Goal: Information Seeking & Learning: Learn about a topic

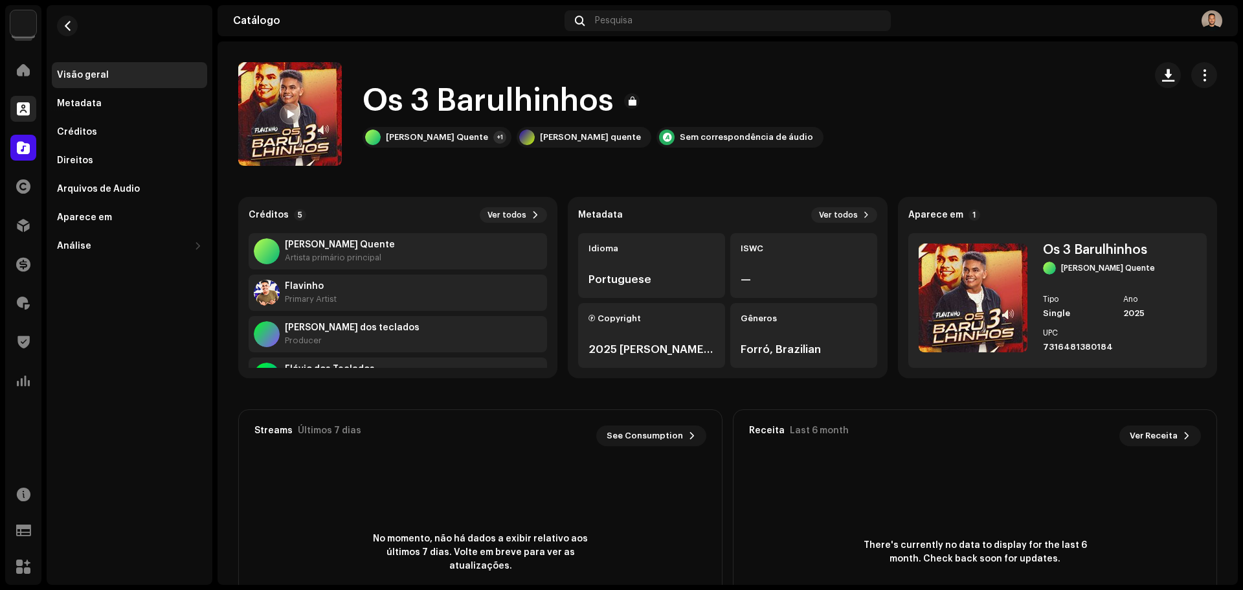
click at [18, 105] on span at bounding box center [23, 109] width 13 height 10
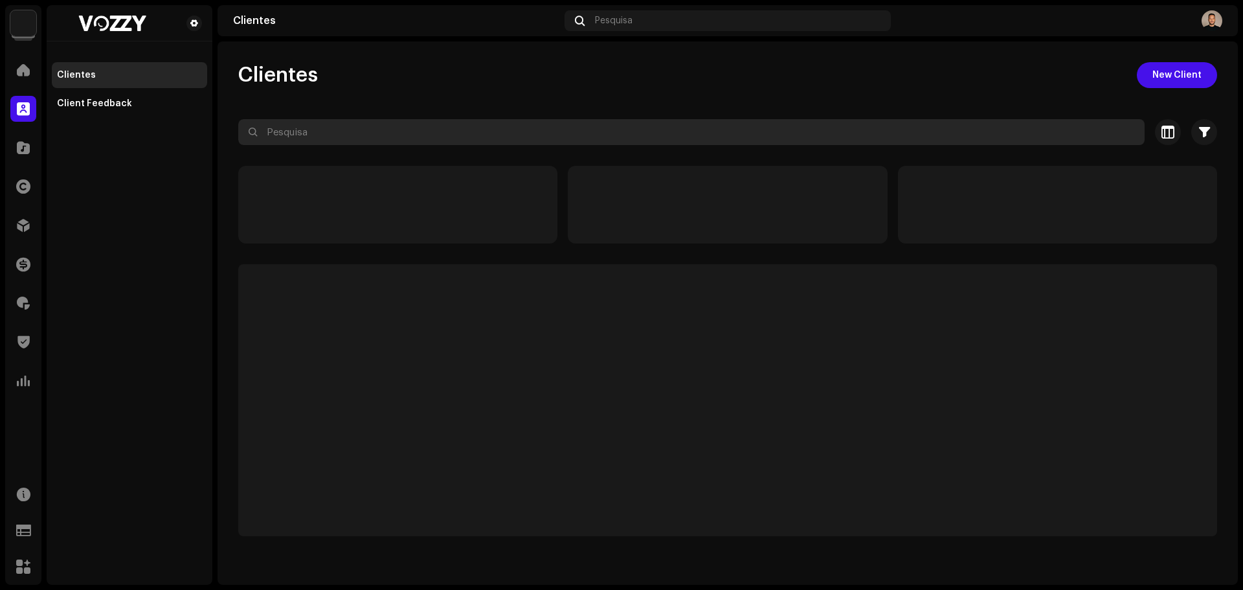
click at [332, 129] on input "text" at bounding box center [691, 132] width 907 height 26
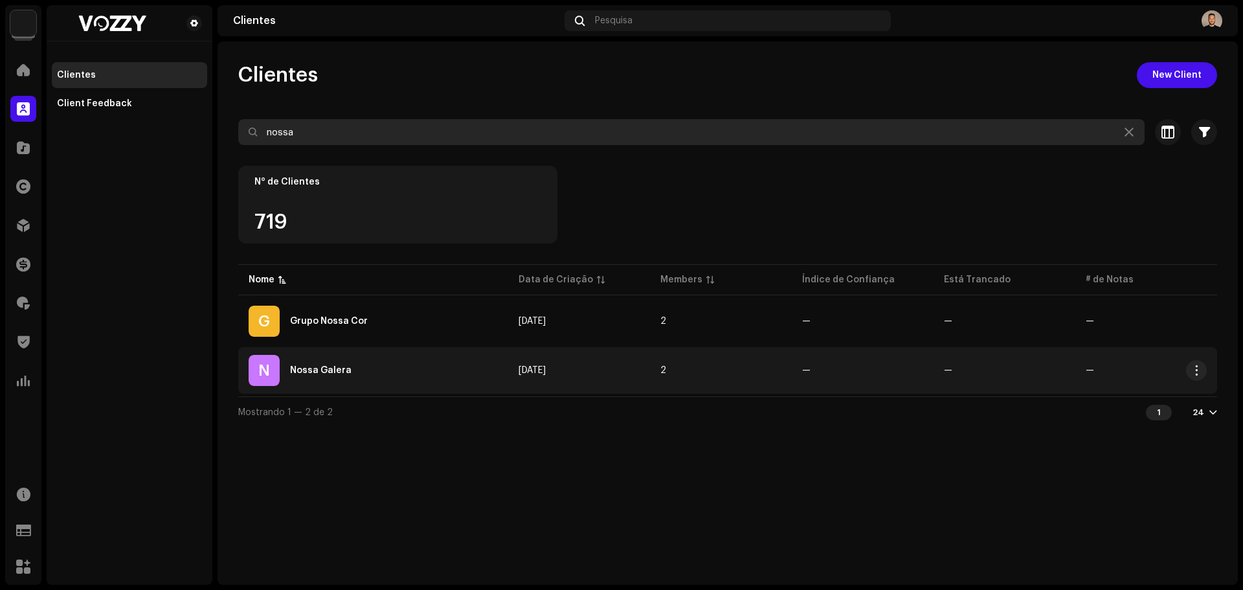
type input "nossa"
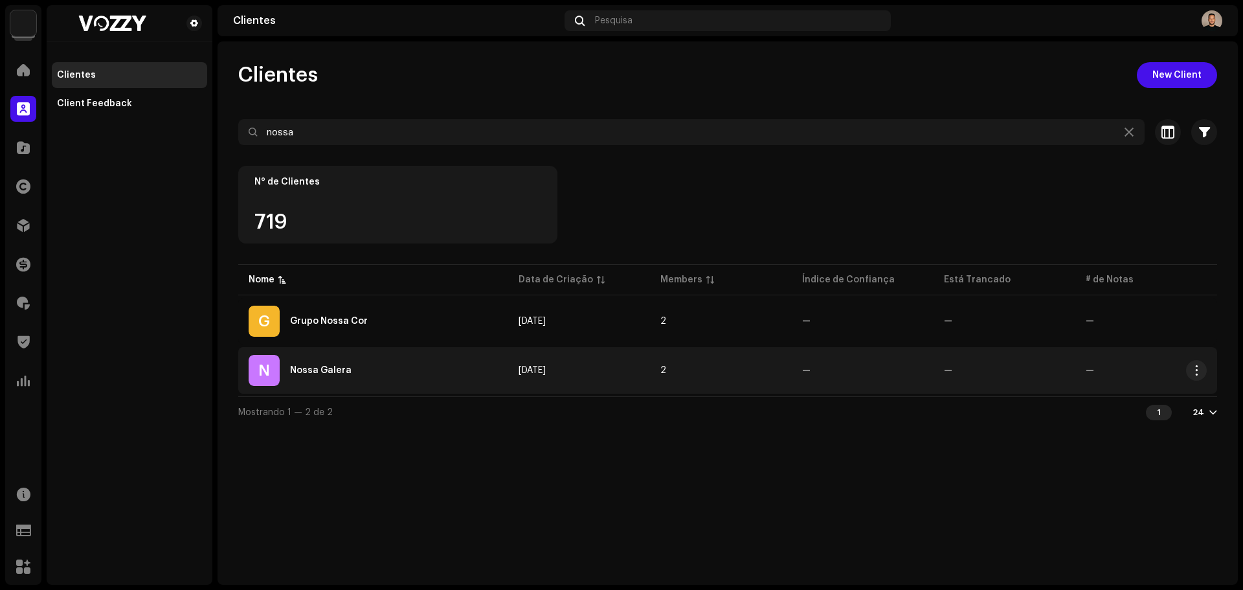
click at [323, 359] on div "N Nossa Galera" at bounding box center [373, 370] width 249 height 31
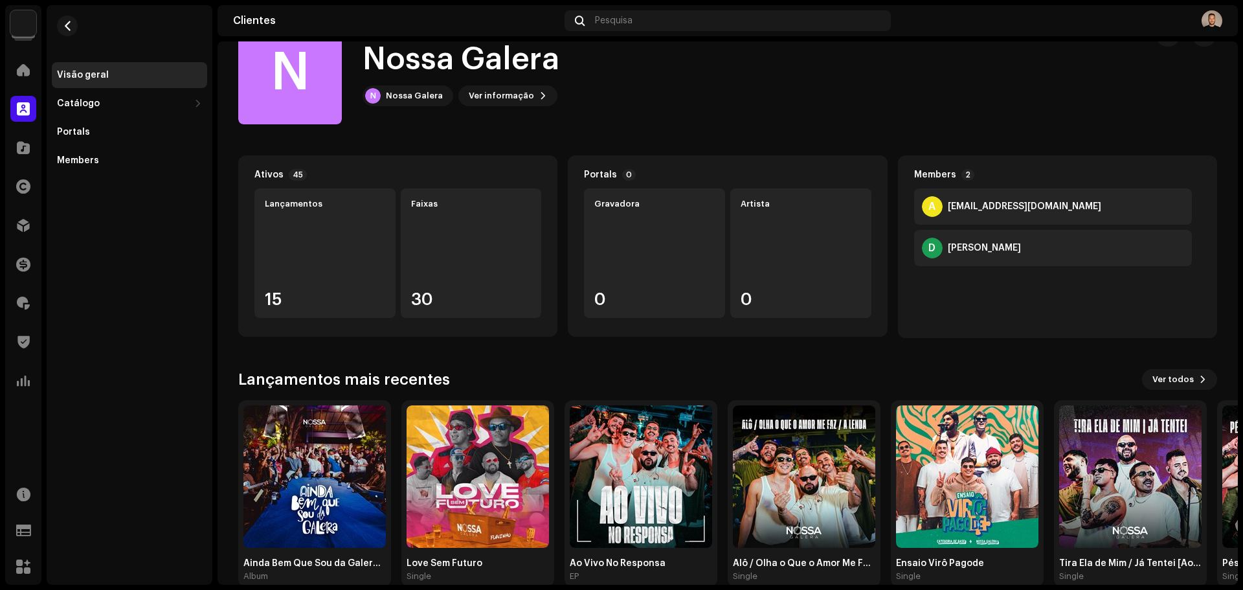
scroll to position [64, 0]
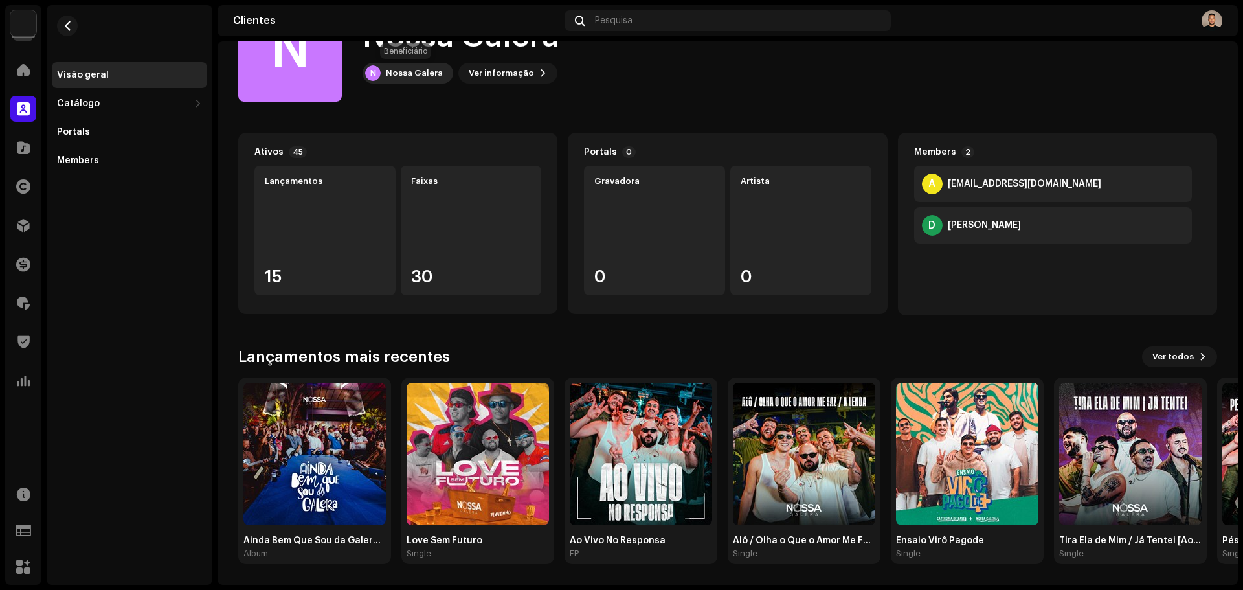
click at [420, 70] on div "Nossa Galera" at bounding box center [414, 73] width 57 height 10
click at [395, 73] on div "Nossa Galera" at bounding box center [414, 73] width 57 height 10
click at [404, 76] on div "Nossa Galera" at bounding box center [414, 73] width 57 height 10
drag, startPoint x: 944, startPoint y: 347, endPoint x: 786, endPoint y: 340, distance: 158.2
click at [786, 340] on div "Ativos 45 Lançamentos 15 Faixas 30 Portals 0 Gravadora 0 Artista 0 Members 2 A …" at bounding box center [727, 348] width 979 height 431
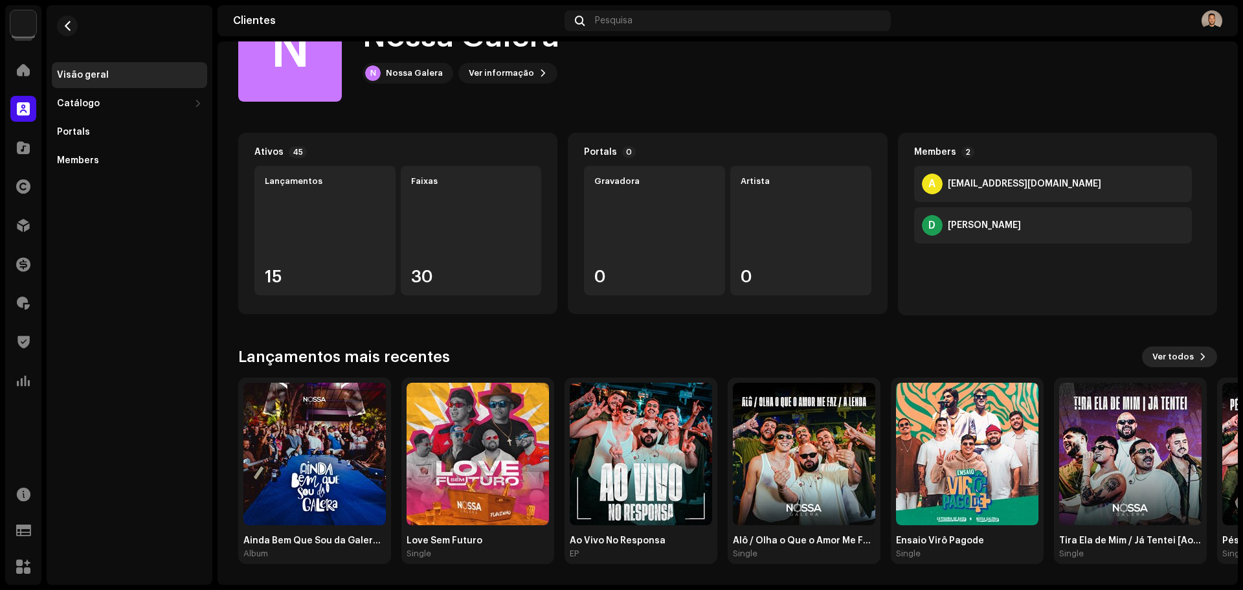
click at [1180, 363] on span "Ver todos" at bounding box center [1173, 357] width 41 height 26
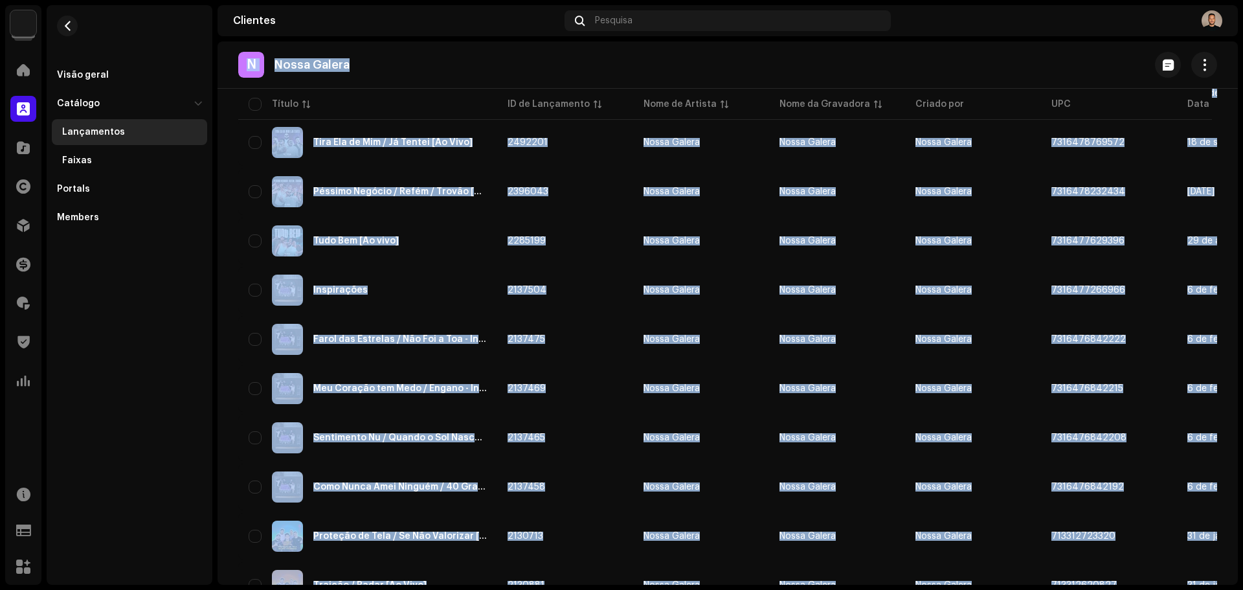
scroll to position [442, 0]
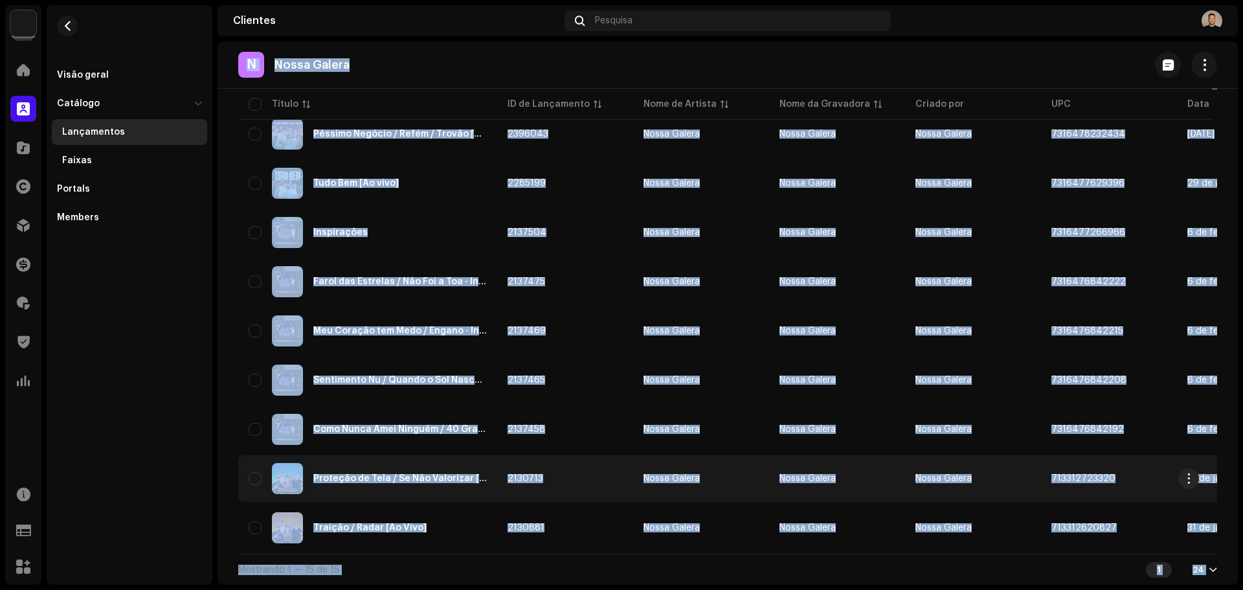
click at [372, 474] on div "Proteção de Tela / Se Não Valorizar [Ao Vivo]" at bounding box center [400, 478] width 174 height 9
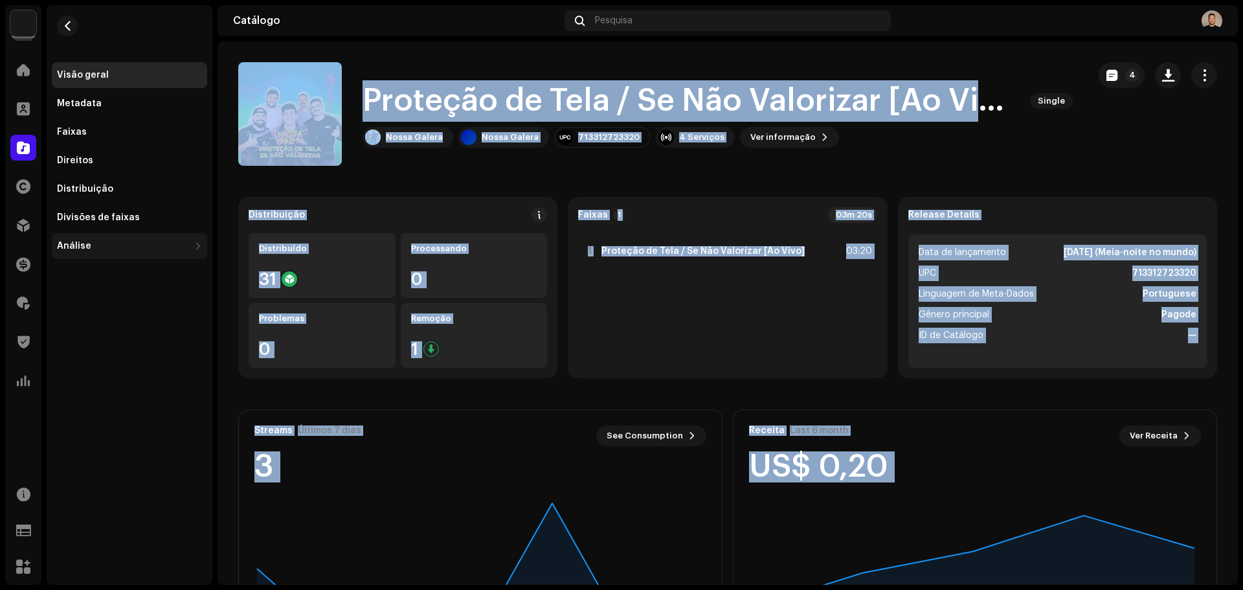
click at [151, 242] on div "Análise" at bounding box center [123, 246] width 132 height 10
click at [94, 279] on div "Consumo" at bounding box center [83, 274] width 43 height 10
click at [1199, 78] on span "button" at bounding box center [1205, 75] width 12 height 10
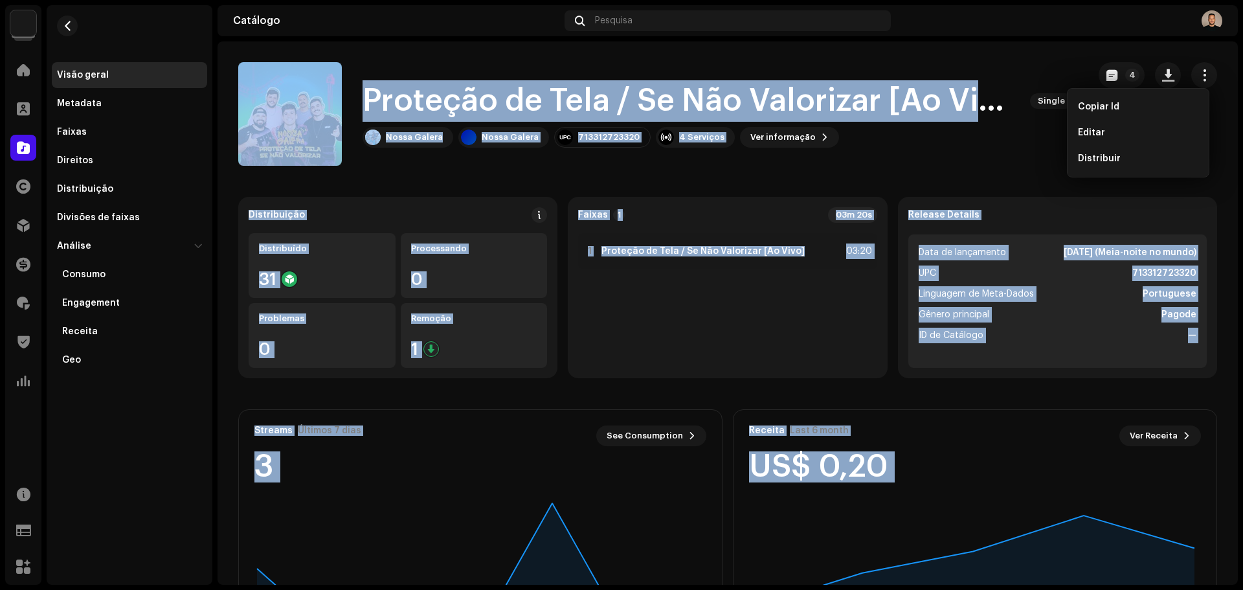
click at [942, 142] on div "Nossa Galera Nossa Galera 713312723320 4 Serviços Ver informação 4" at bounding box center [721, 137] width 716 height 21
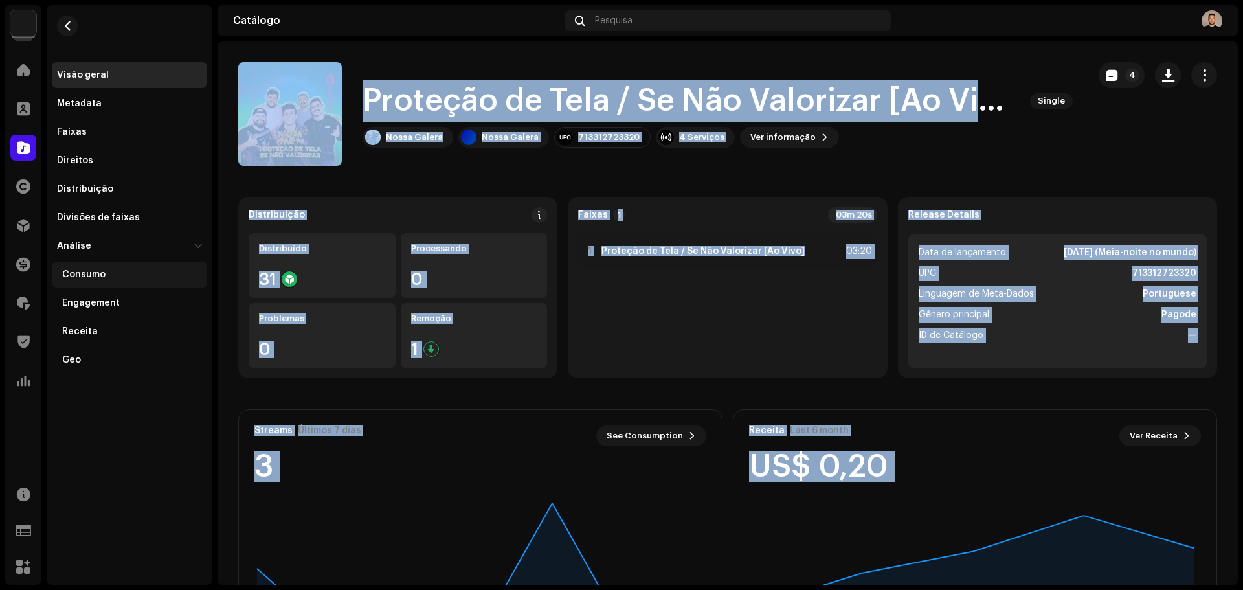
click at [96, 281] on div "Consumo" at bounding box center [129, 275] width 155 height 26
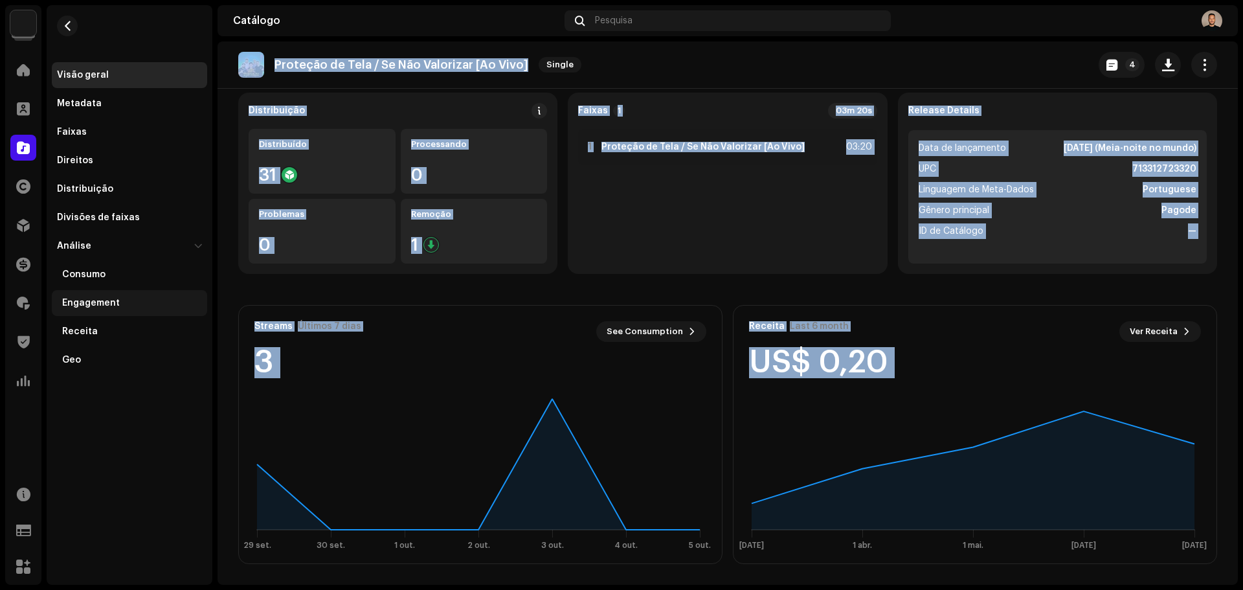
click at [74, 296] on div "Engagement" at bounding box center [129, 303] width 155 height 26
click at [85, 276] on div "Consumo" at bounding box center [83, 274] width 43 height 10
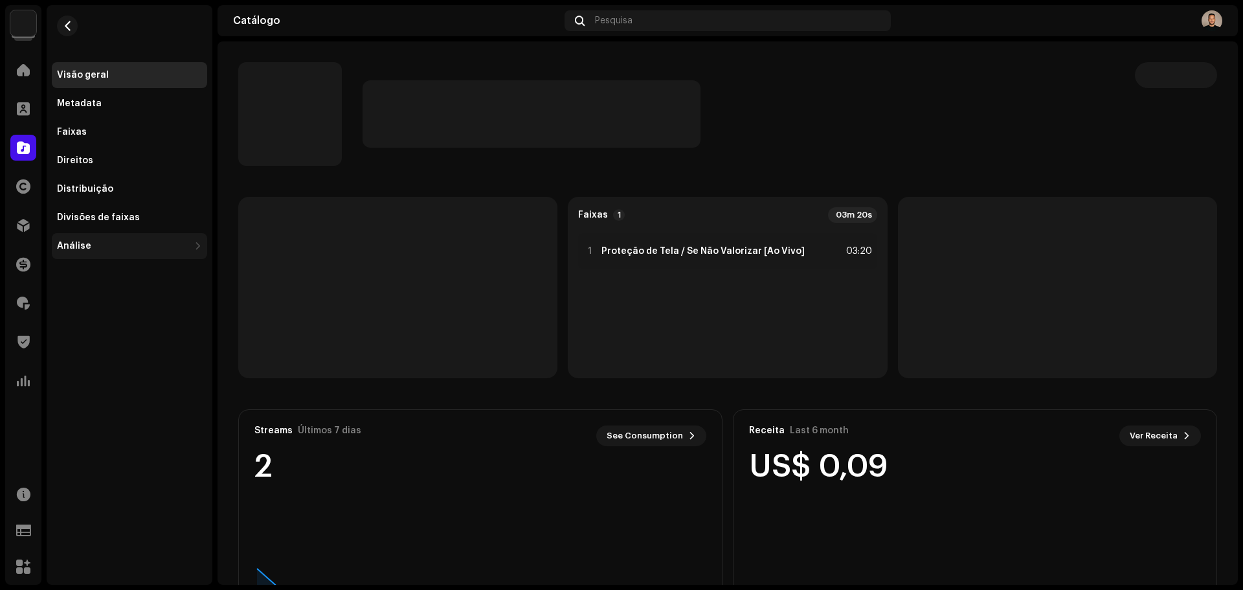
click at [114, 254] on div "Análise" at bounding box center [129, 246] width 155 height 26
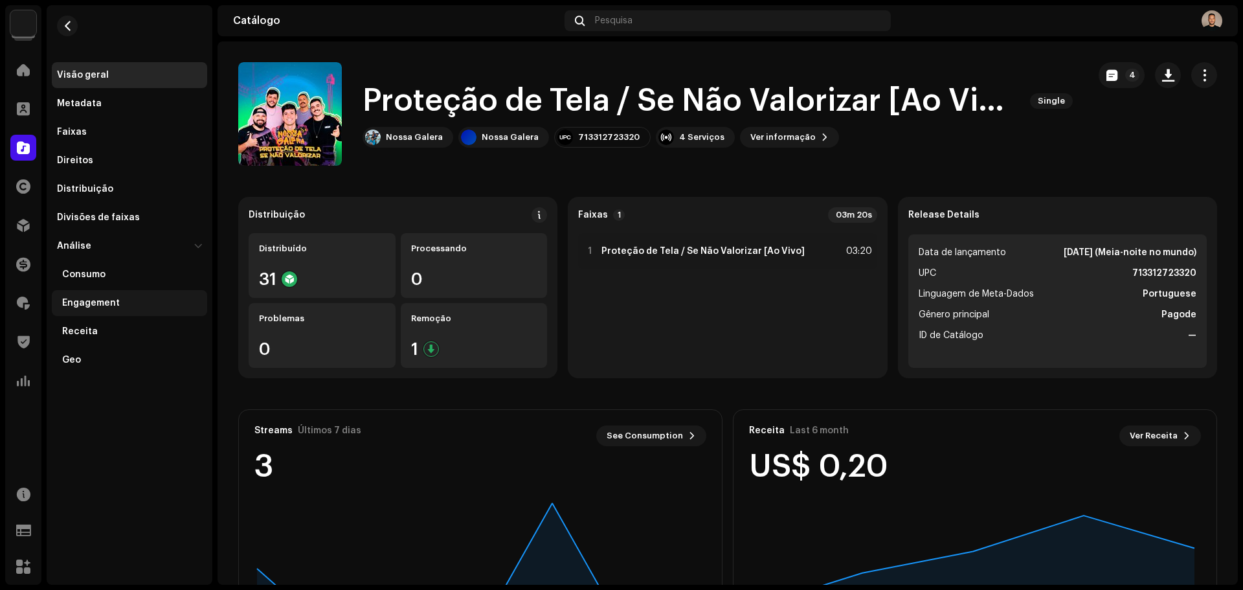
click at [115, 305] on div "Engagement" at bounding box center [91, 303] width 58 height 10
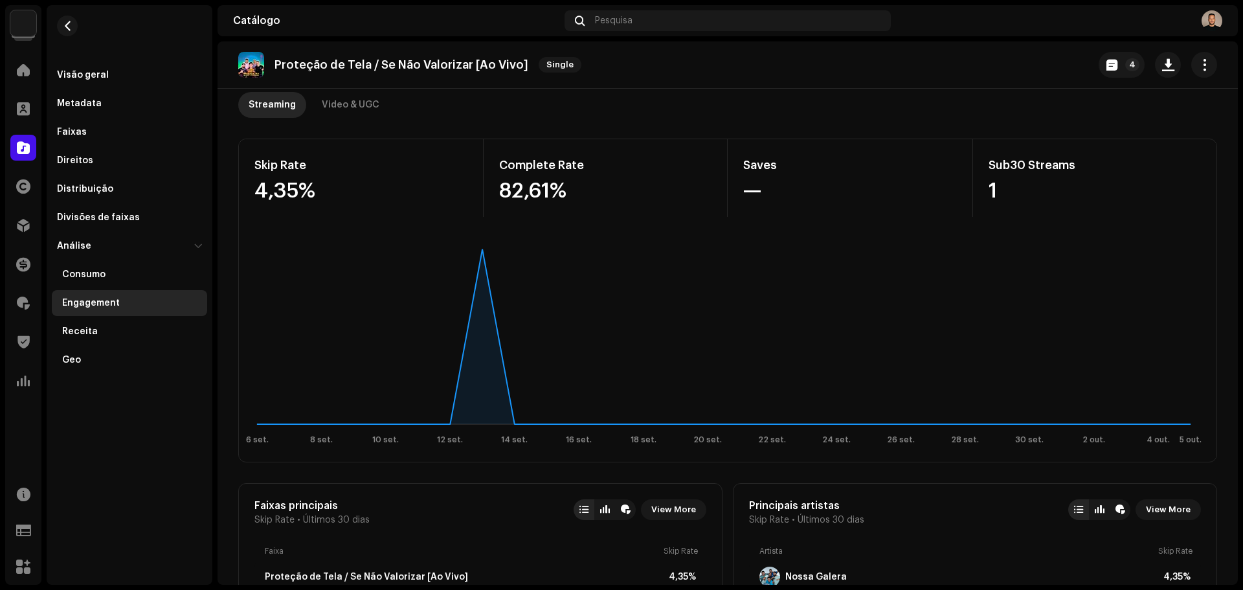
scroll to position [65, 0]
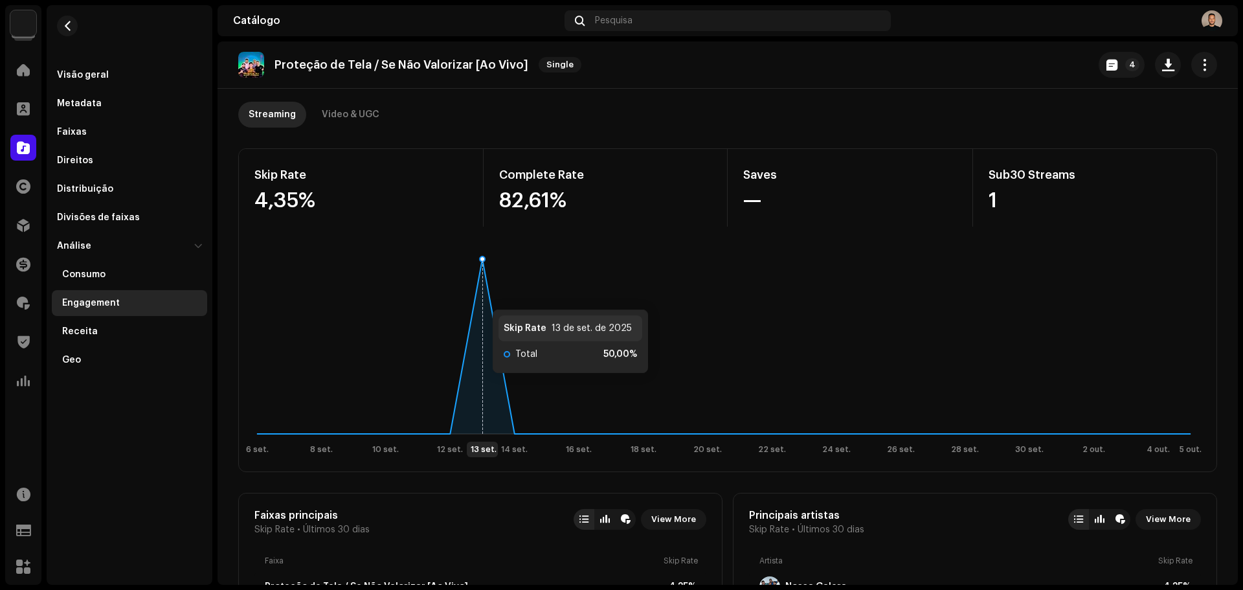
click at [480, 297] on icon at bounding box center [724, 346] width 934 height 175
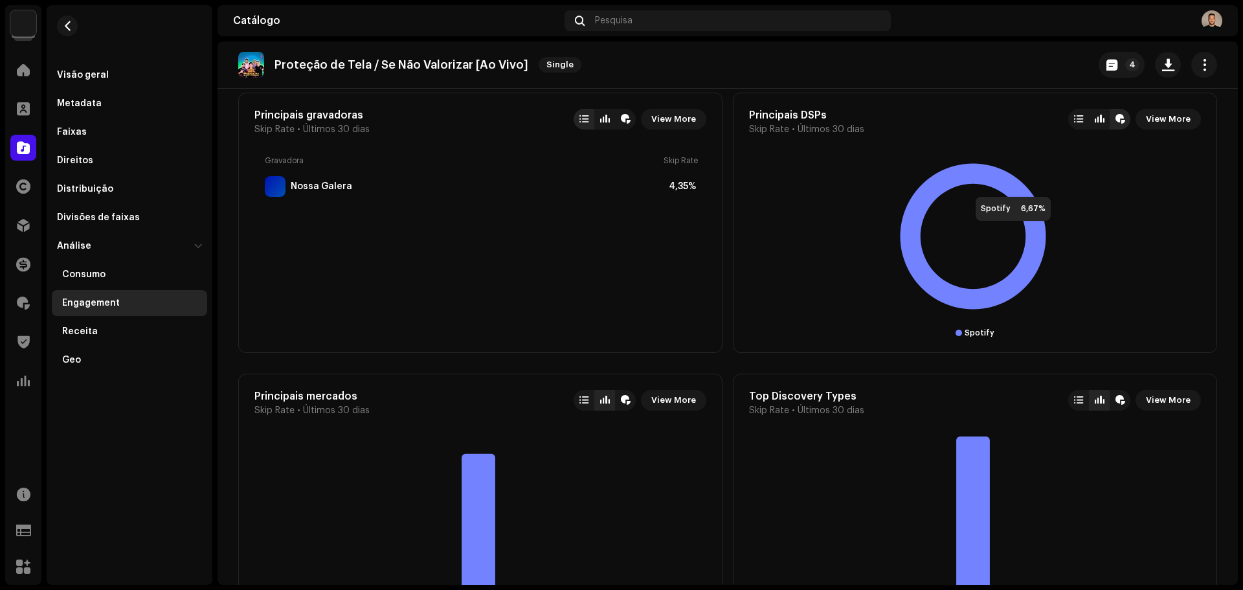
scroll to position [583, 0]
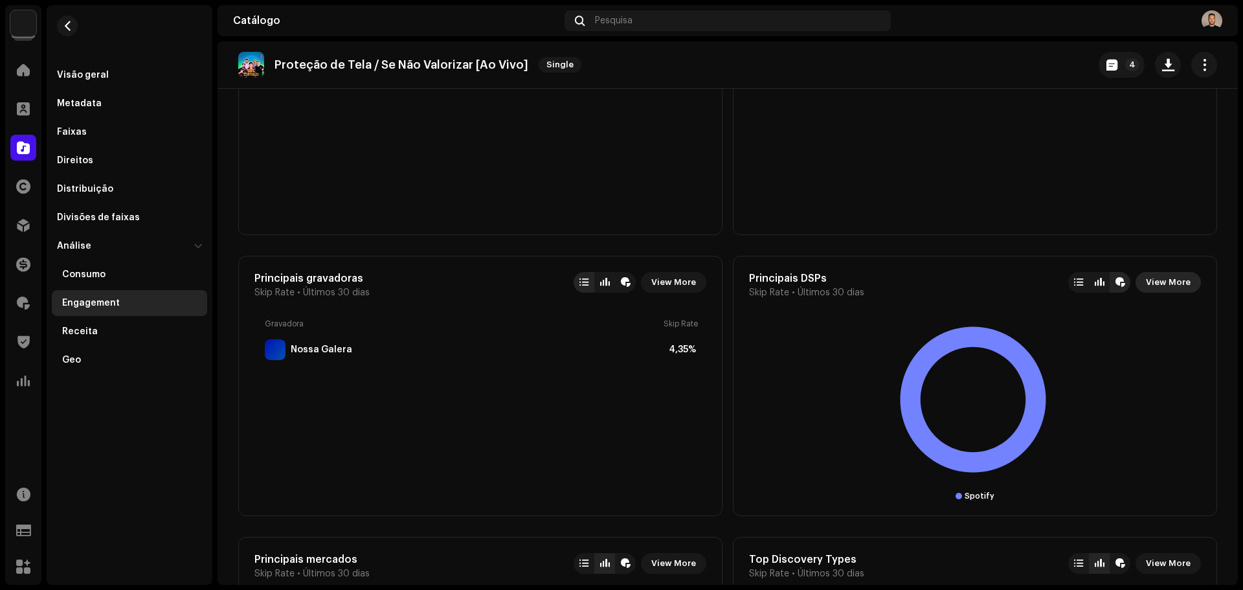
click at [1146, 286] on span "View More" at bounding box center [1168, 282] width 45 height 26
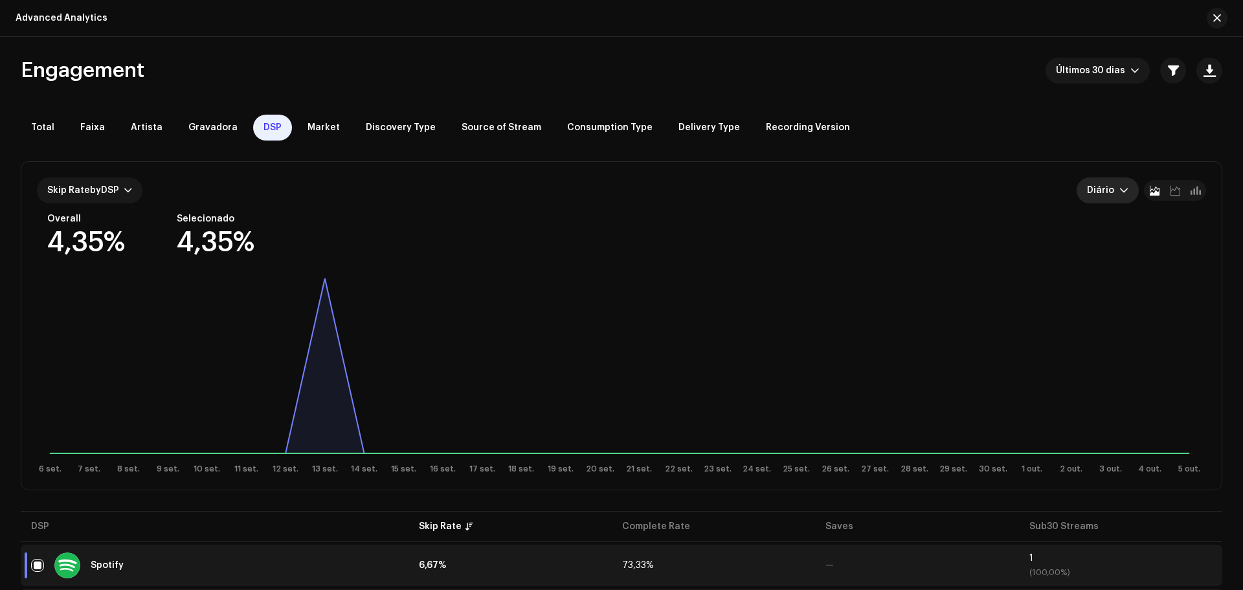
click at [1111, 194] on span "Diário" at bounding box center [1103, 190] width 32 height 26
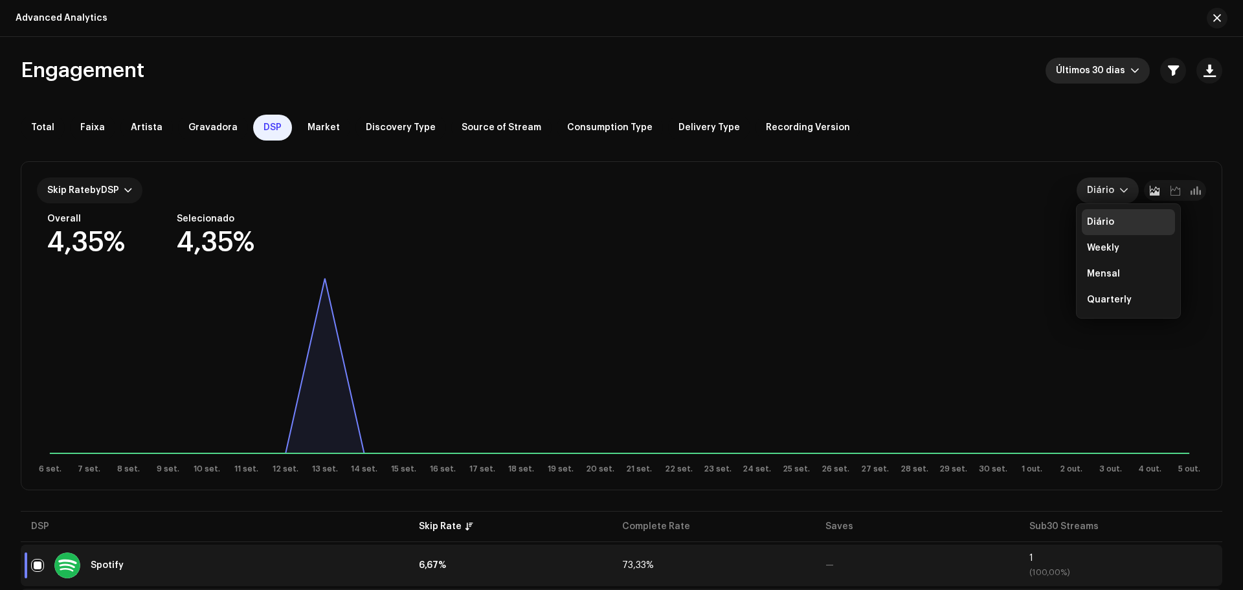
click at [1104, 76] on span "Últimos 30 dias" at bounding box center [1093, 71] width 74 height 26
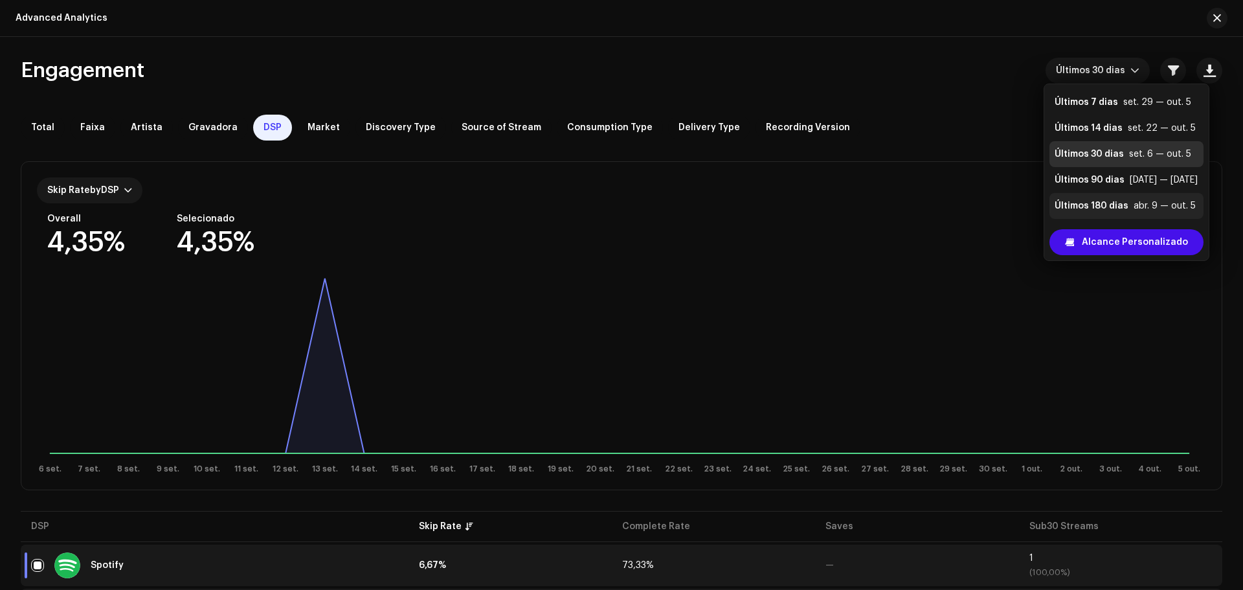
click at [1100, 197] on li "Últimos 180 dias abr. 9 — out. 5" at bounding box center [1127, 206] width 154 height 26
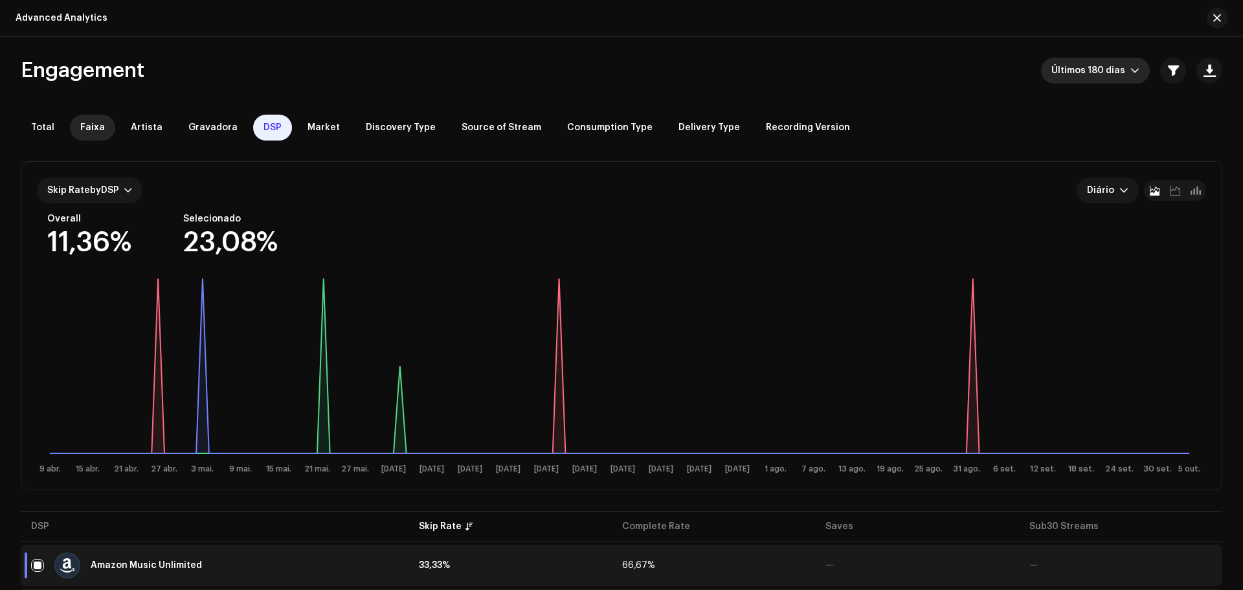
click at [97, 127] on span "Faixa" at bounding box center [92, 127] width 25 height 10
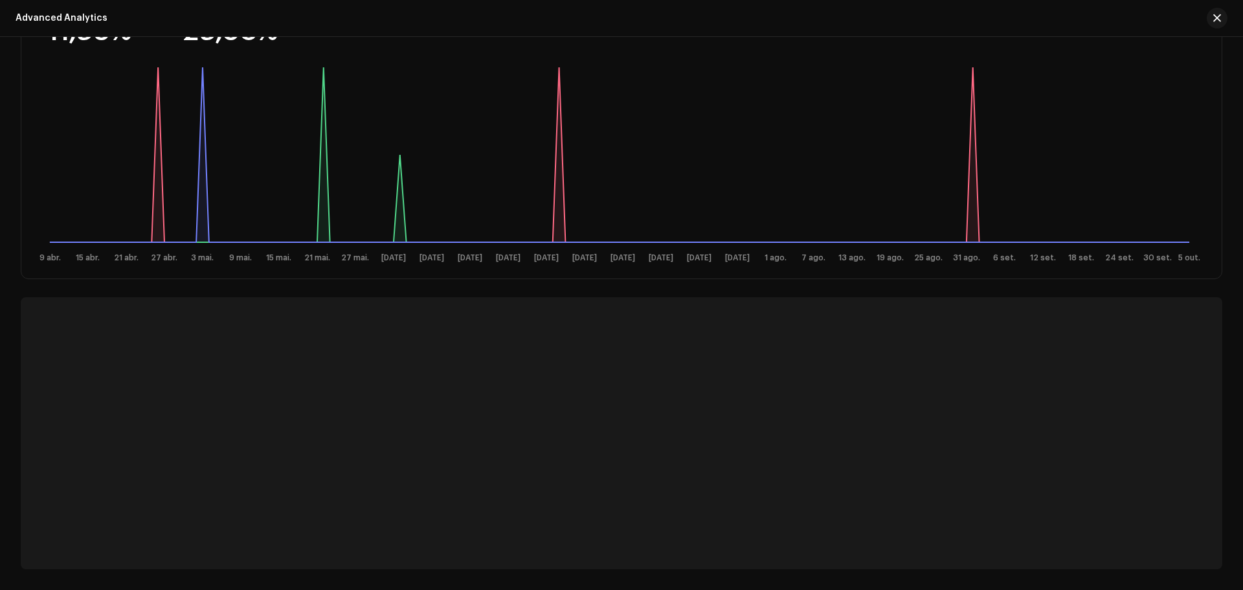
scroll to position [19, 0]
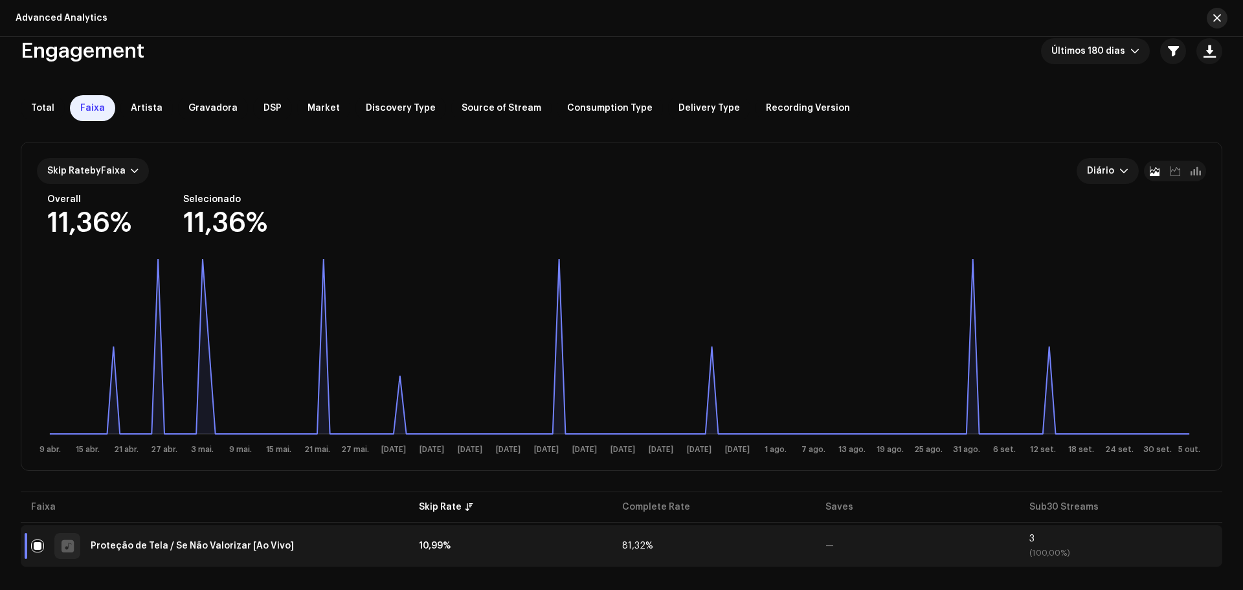
click at [1218, 24] on button "button" at bounding box center [1217, 18] width 21 height 21
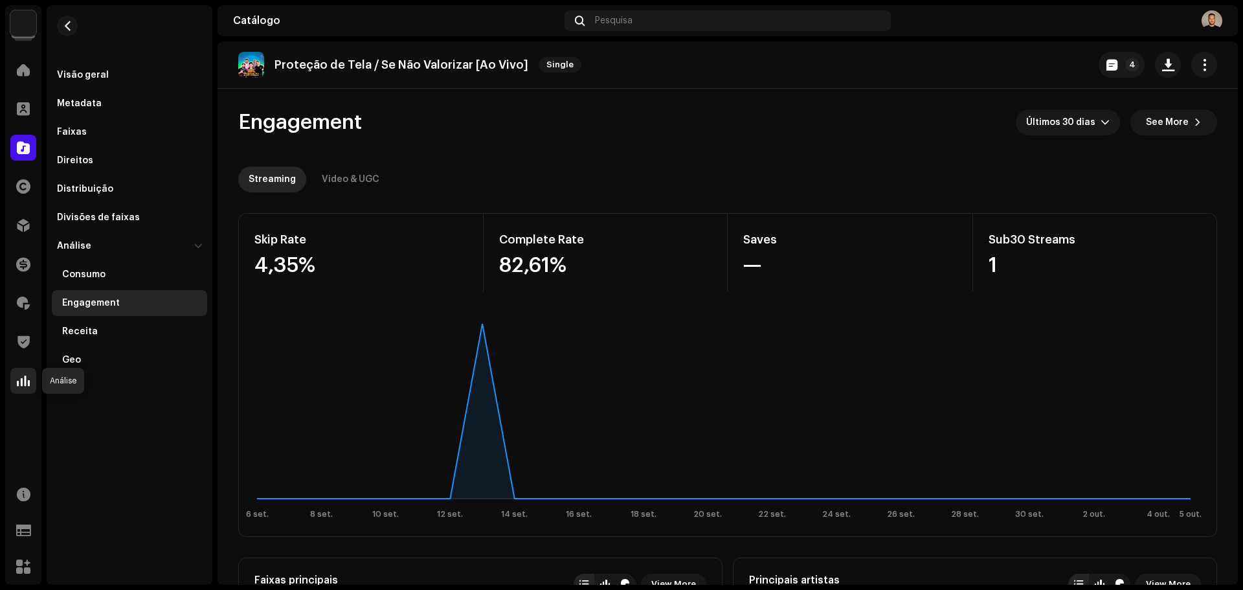
click at [15, 379] on div at bounding box center [23, 381] width 26 height 26
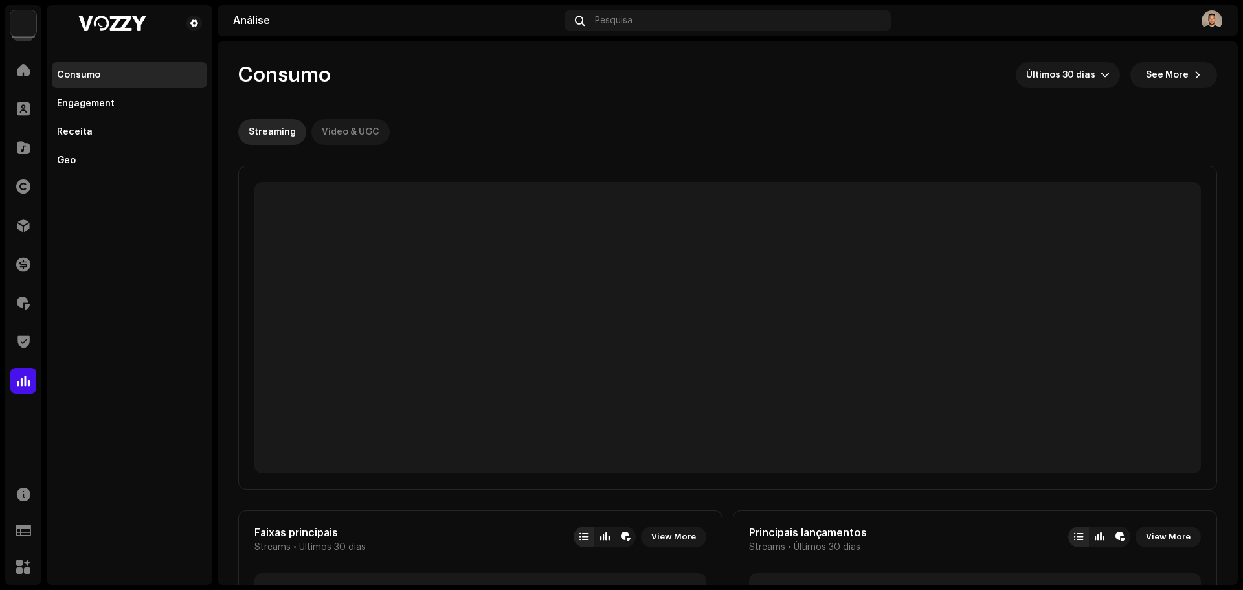
click at [347, 138] on div "Video & UGC" at bounding box center [351, 132] width 58 height 26
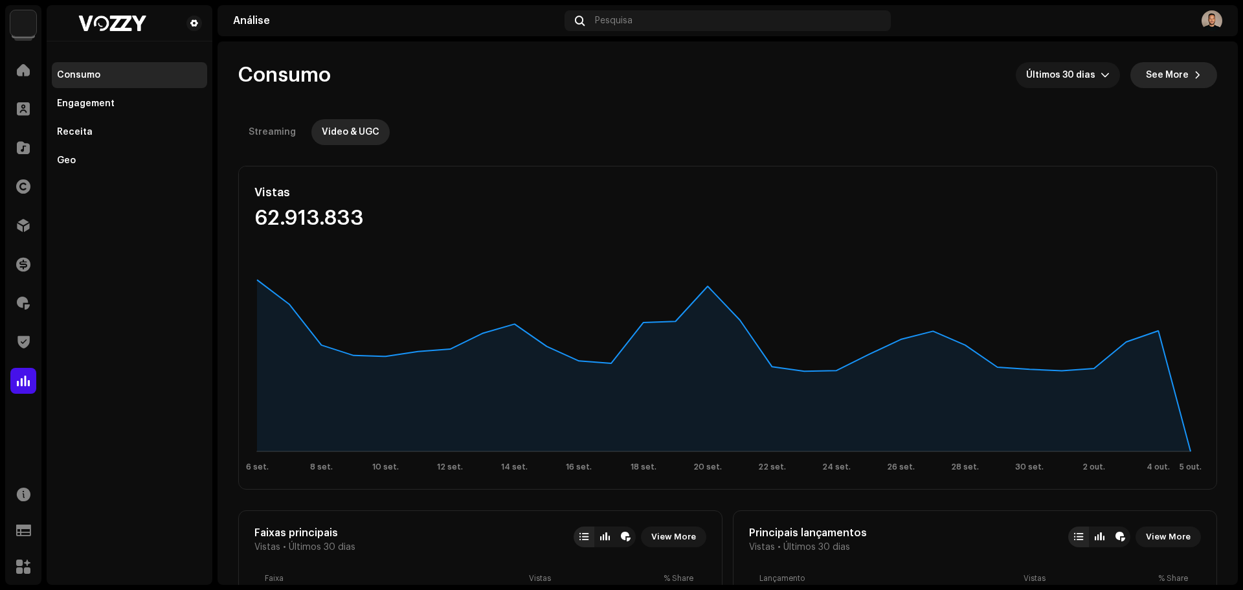
click at [1155, 76] on span "See More" at bounding box center [1167, 75] width 43 height 26
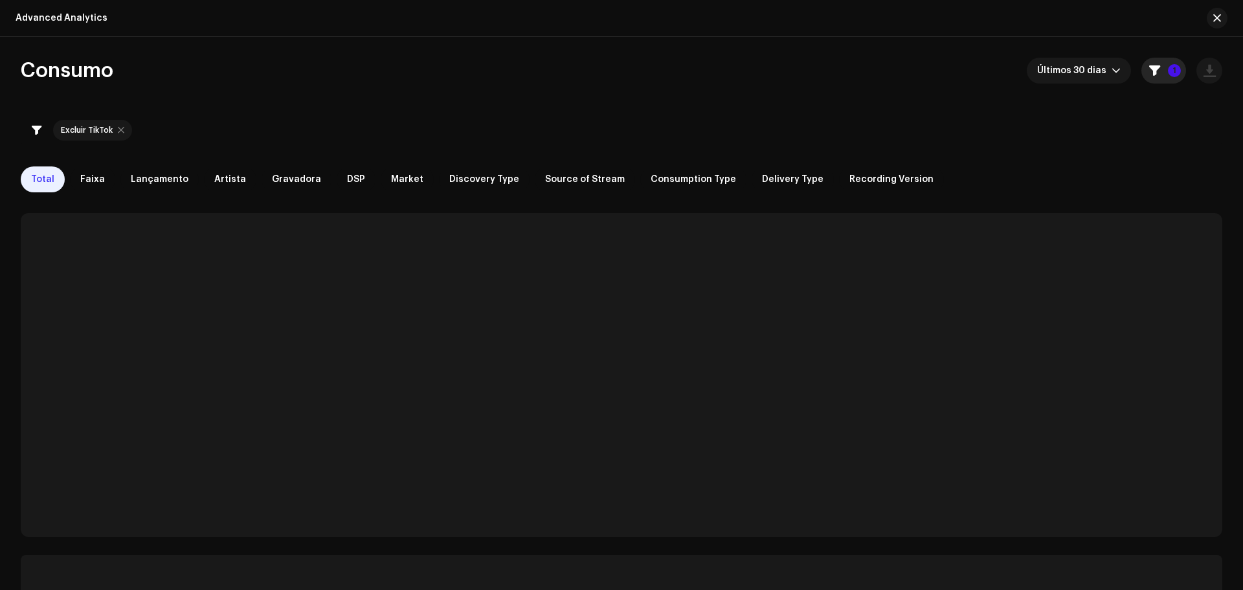
click at [1168, 73] on p-badge "1" at bounding box center [1174, 70] width 13 height 13
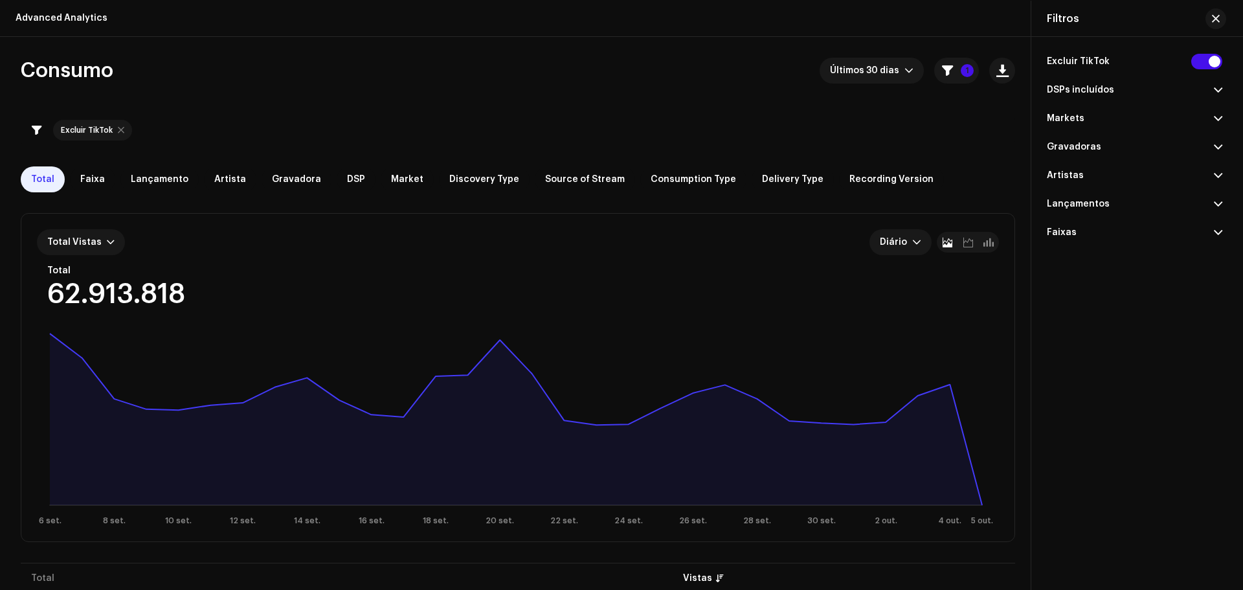
click at [1130, 166] on p-accordion-header "Artistas" at bounding box center [1134, 175] width 175 height 28
click at [1113, 200] on input "text" at bounding box center [1134, 203] width 175 height 26
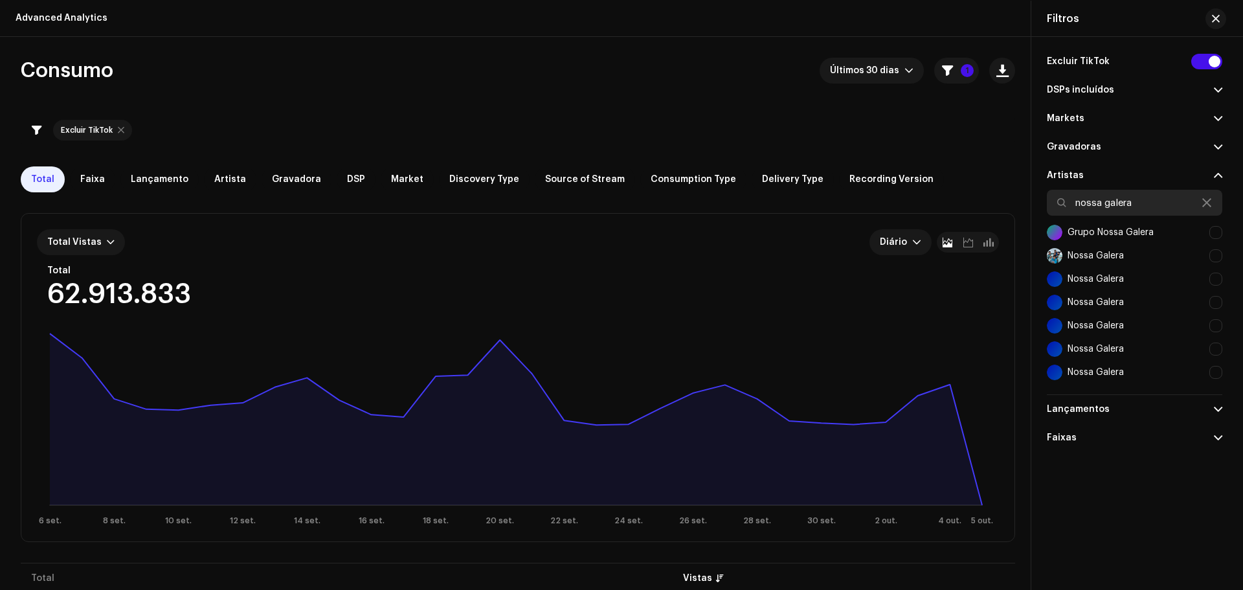
type input "nossa galera"
click at [1124, 232] on div "Grupo Nossa Galera" at bounding box center [1111, 232] width 86 height 10
checkbox input "true"
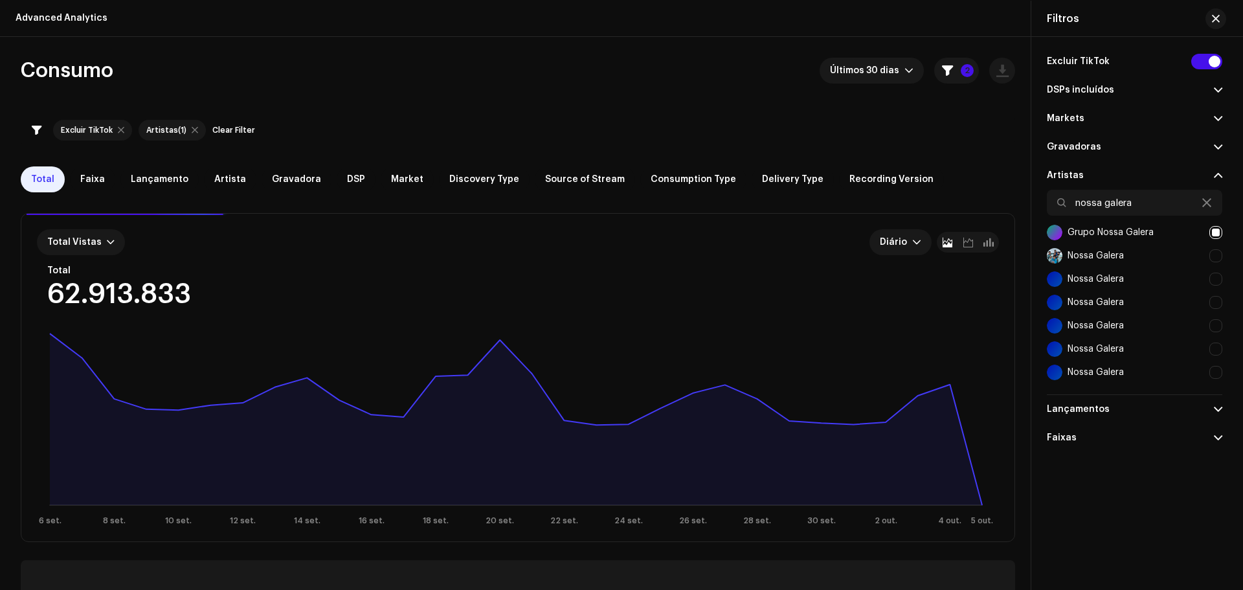
click at [1171, 253] on div "Nossa Galera" at bounding box center [1134, 255] width 175 height 23
checkbox input "true"
click at [1140, 493] on div "Excluir TikTok DSPs incluídos Amazon Music Amazon Music Ad Supported Amazon Mus…" at bounding box center [1135, 295] width 207 height 517
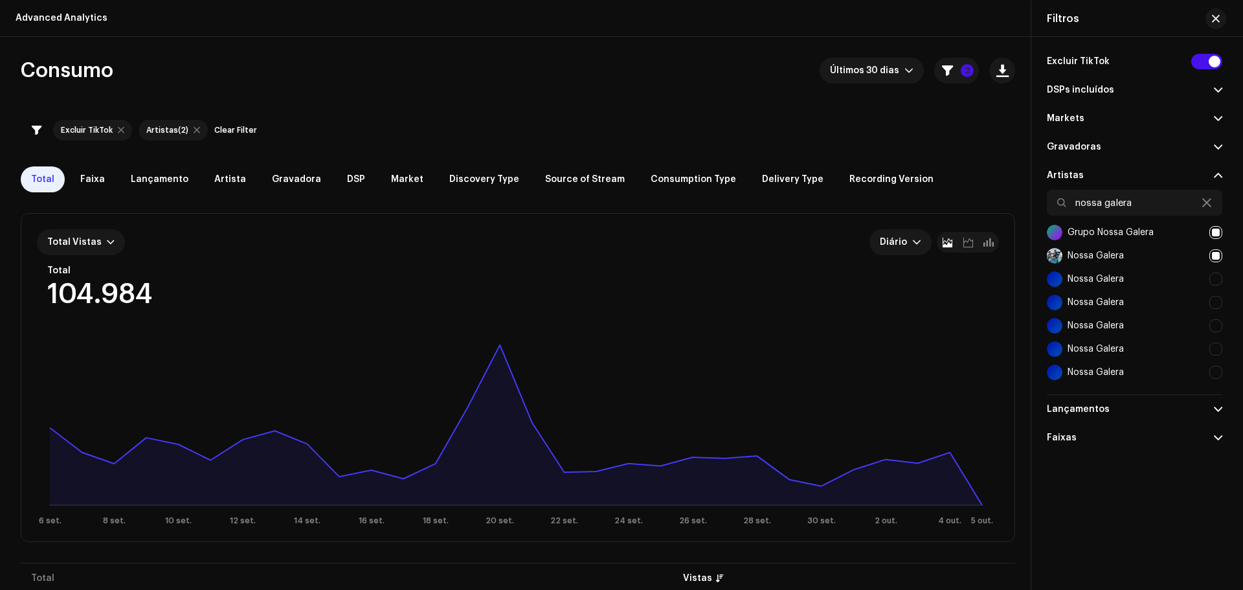
click at [1009, 131] on div "Excluir TikTok Artistas (2) Clear Filter" at bounding box center [518, 130] width 995 height 31
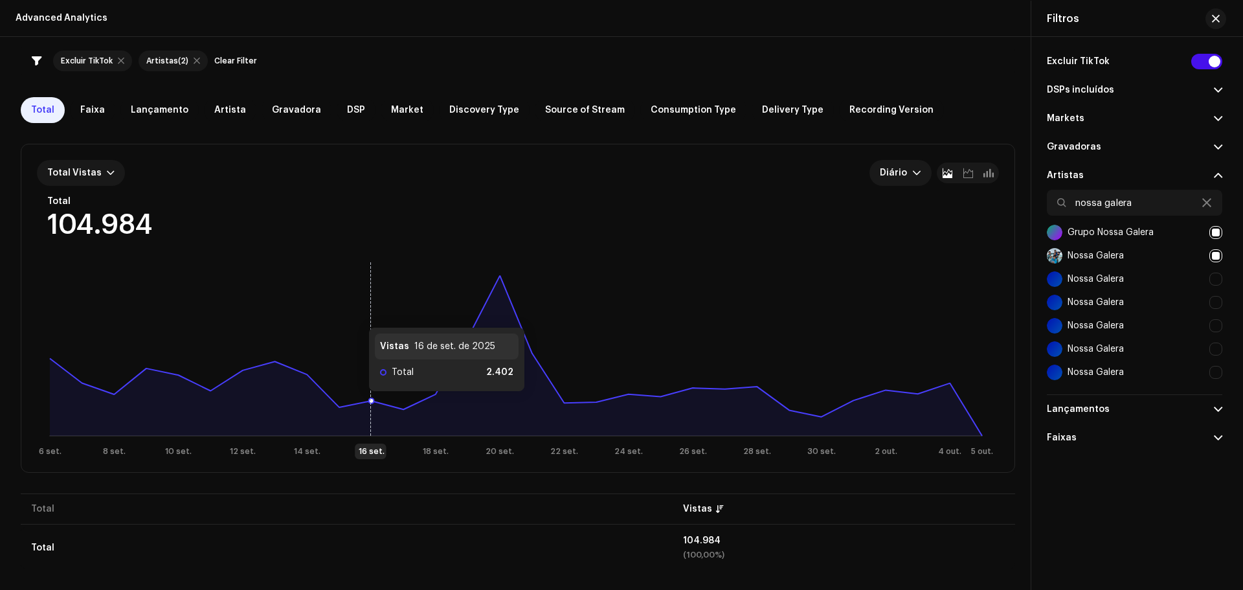
scroll to position [71, 0]
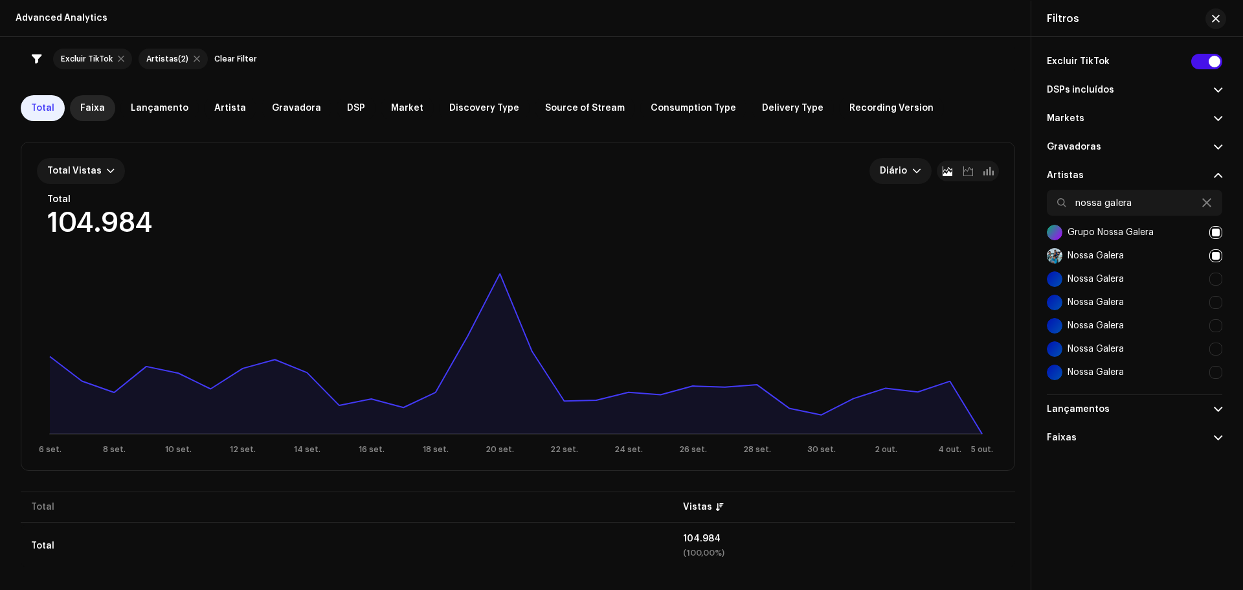
click at [85, 110] on span "Faixa" at bounding box center [92, 108] width 25 height 10
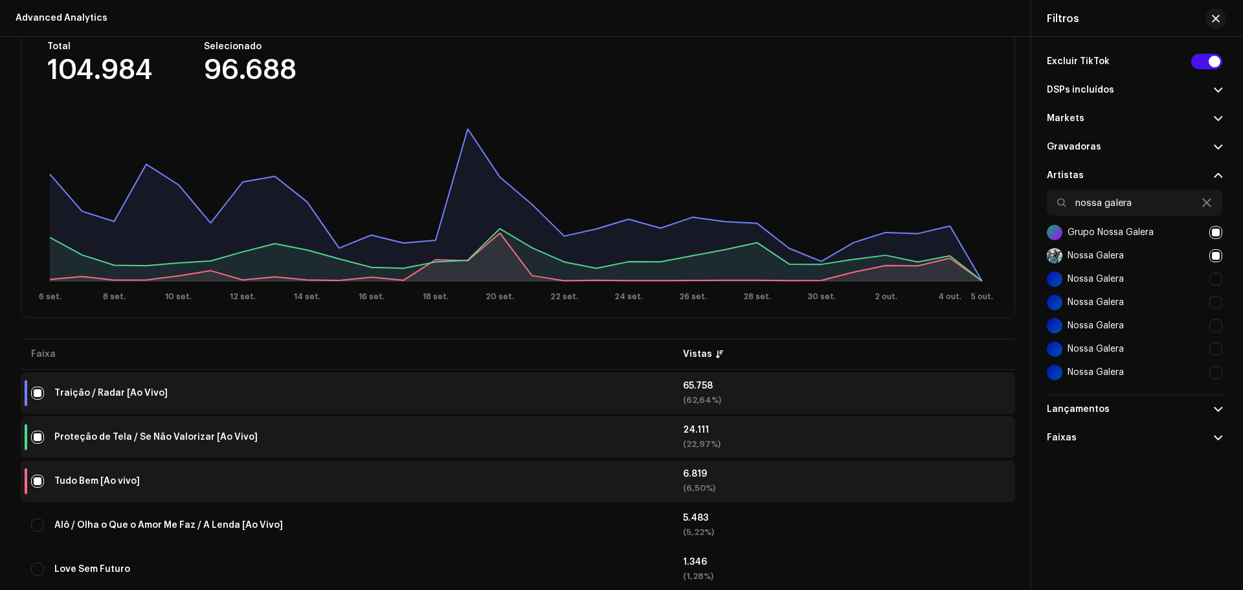
scroll to position [198, 0]
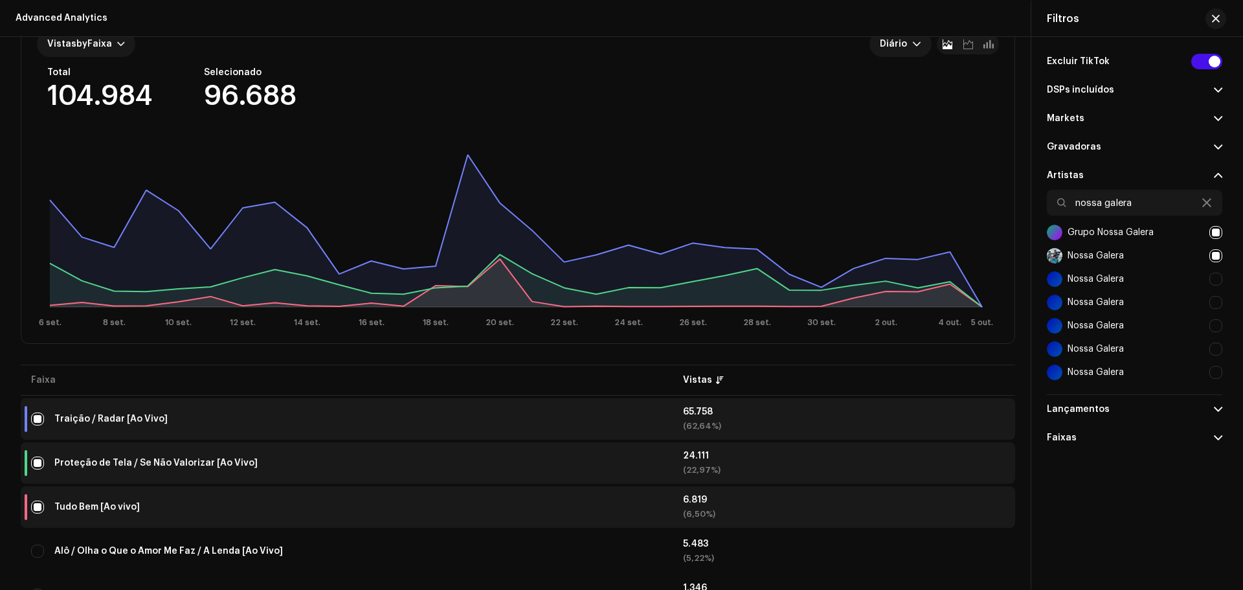
click at [563, 433] on td "Traição / Radar [Ao Vivo]" at bounding box center [347, 418] width 652 height 41
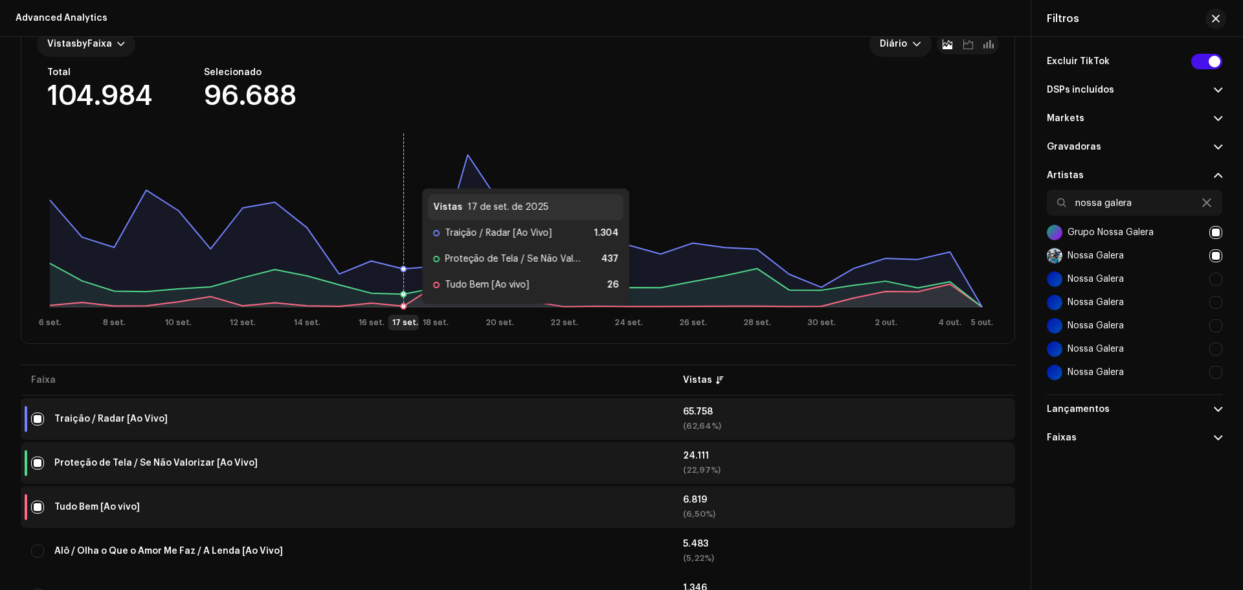
scroll to position [4, 0]
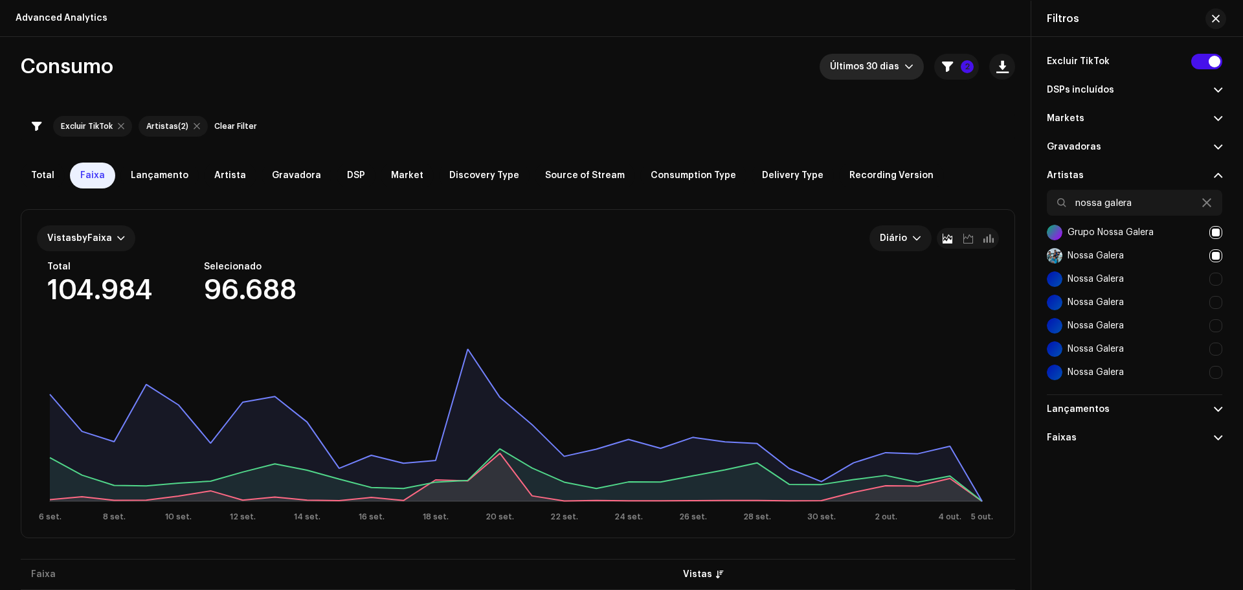
click at [879, 69] on span "Últimos 30 dias" at bounding box center [867, 67] width 74 height 26
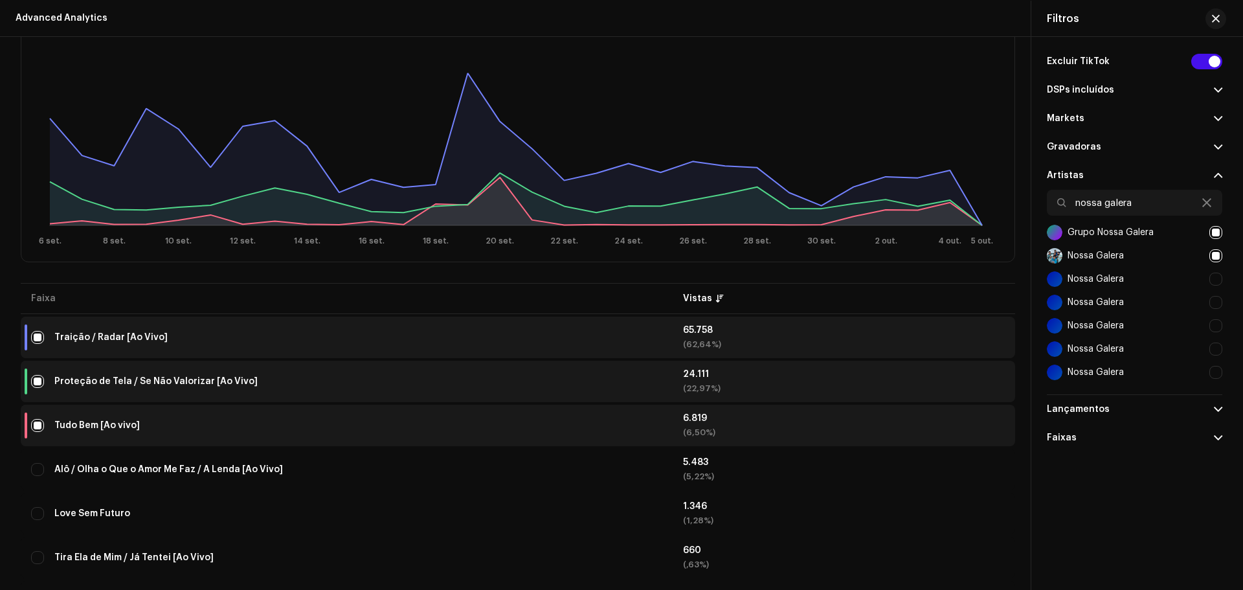
scroll to position [279, 0]
click at [100, 335] on div "Traição / Radar [Ao Vivo]" at bounding box center [110, 337] width 113 height 9
click at [1215, 19] on span "button" at bounding box center [1216, 19] width 8 height 10
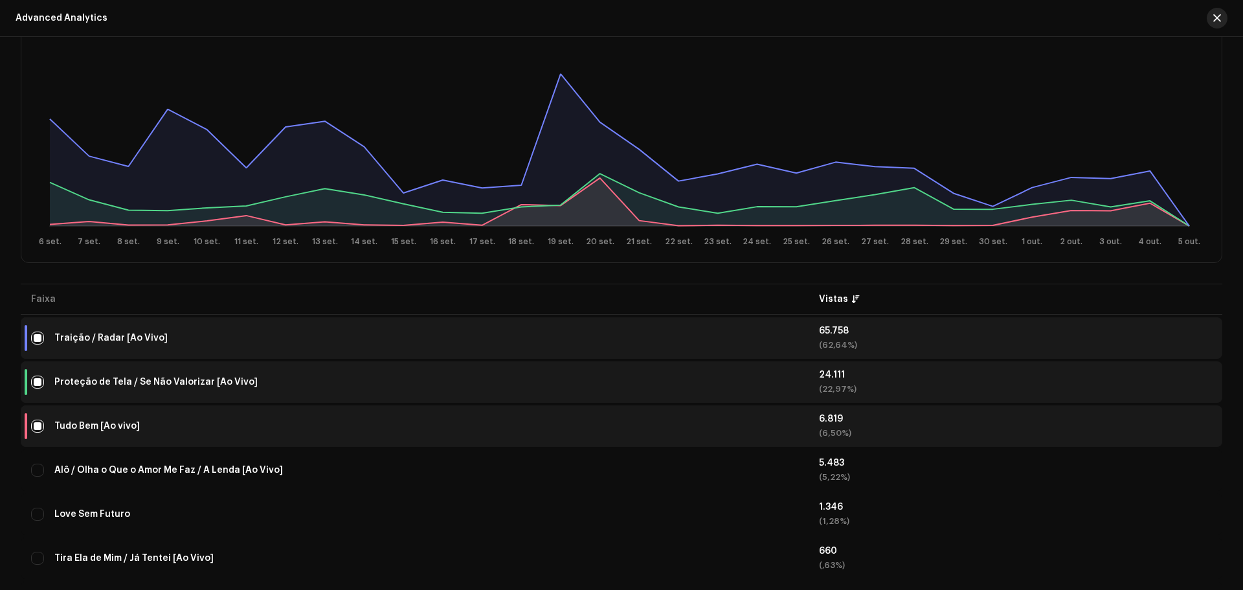
click at [1208, 17] on button "button" at bounding box center [1217, 18] width 21 height 21
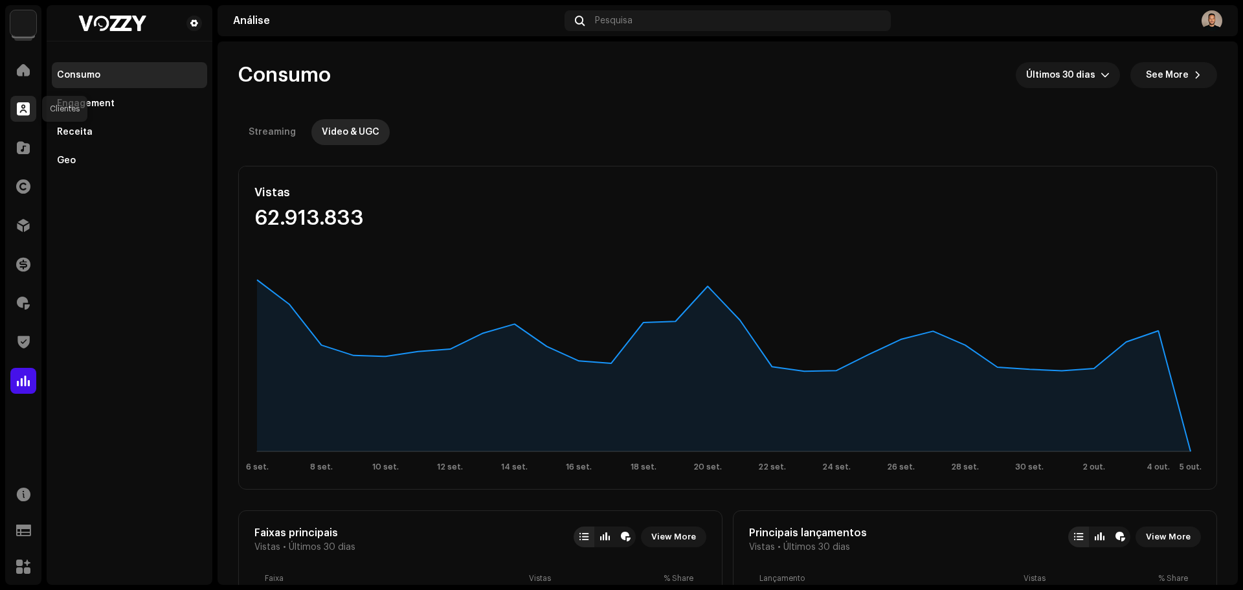
click at [21, 110] on span at bounding box center [23, 109] width 13 height 10
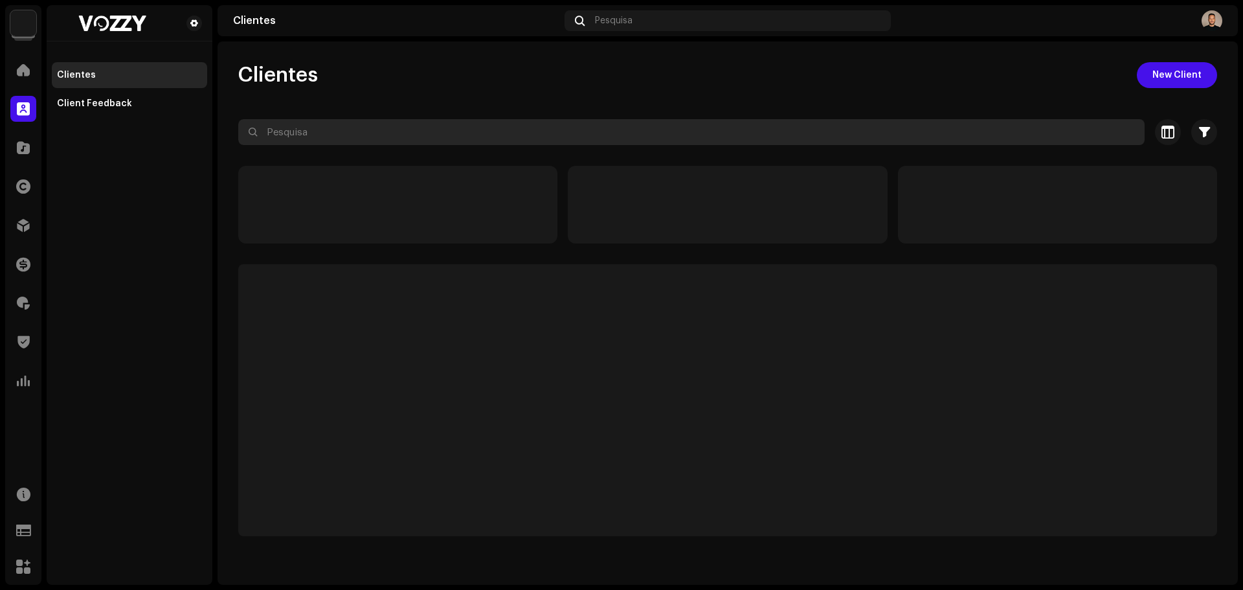
click at [437, 130] on input "text" at bounding box center [691, 132] width 907 height 26
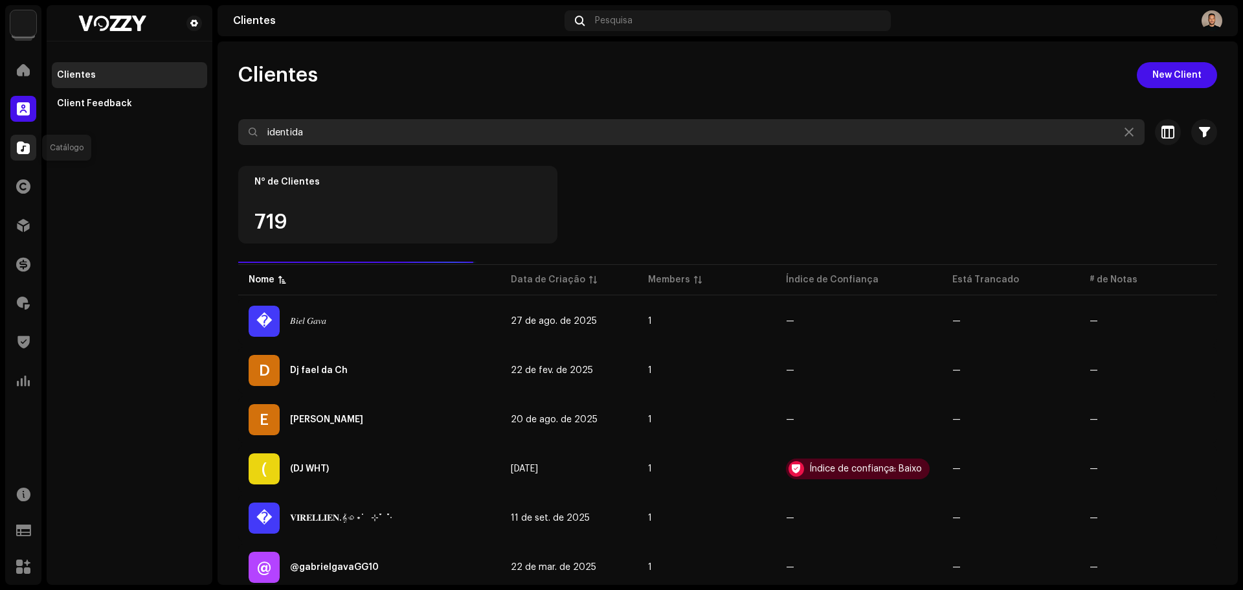
type input "identida"
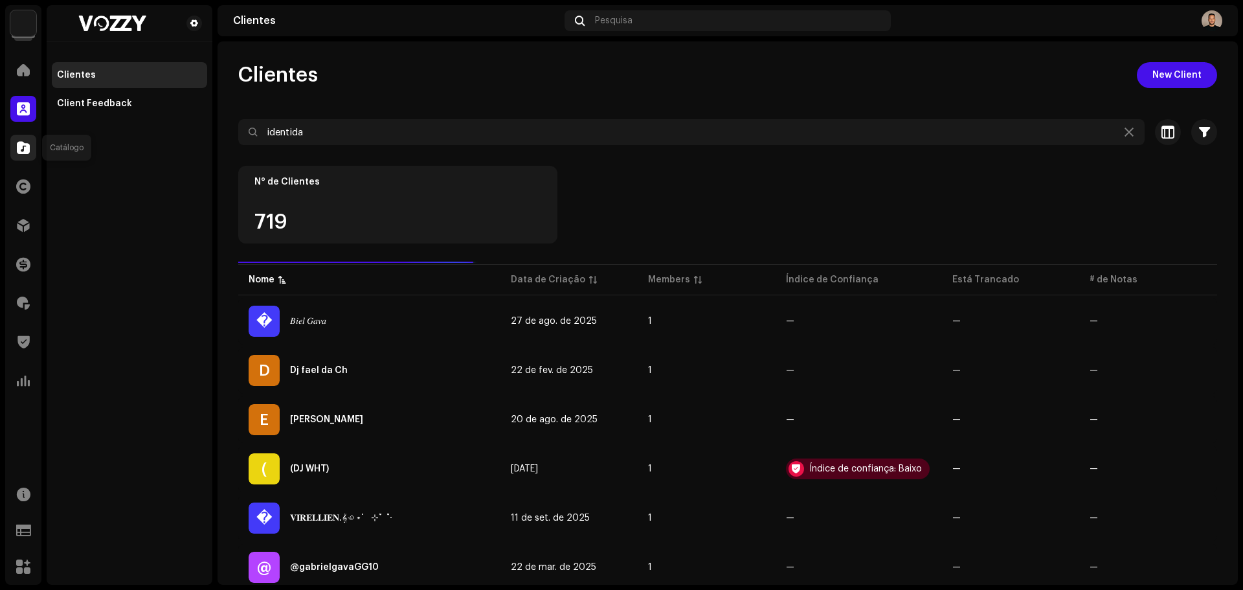
click at [27, 146] on span at bounding box center [23, 147] width 13 height 10
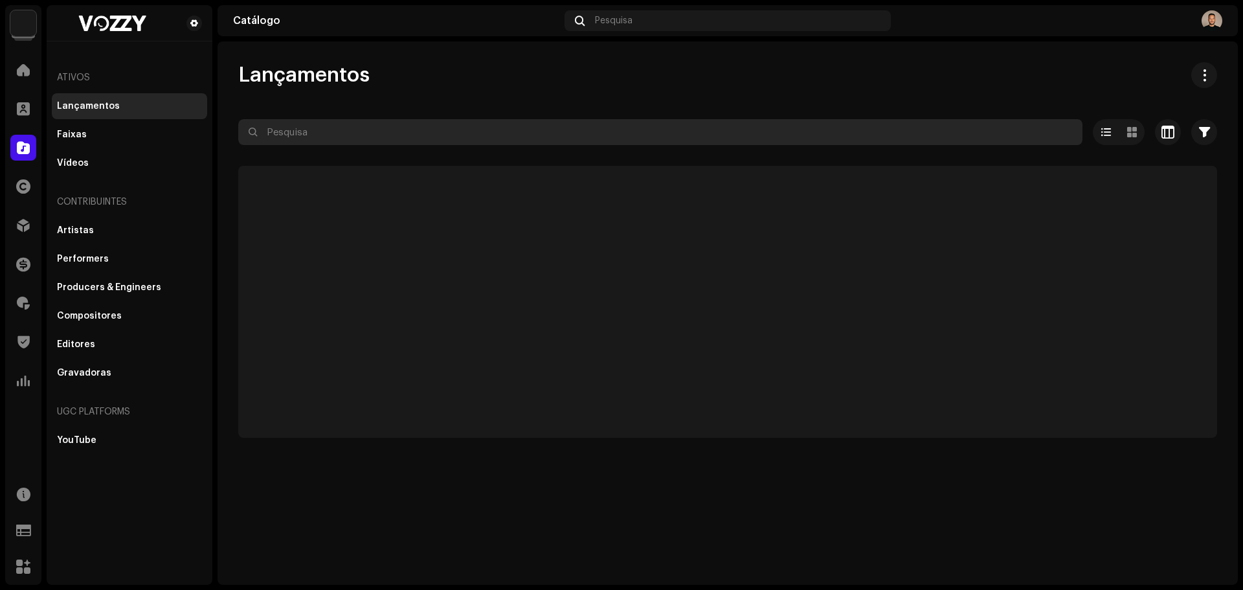
click at [370, 133] on input "text" at bounding box center [660, 132] width 844 height 26
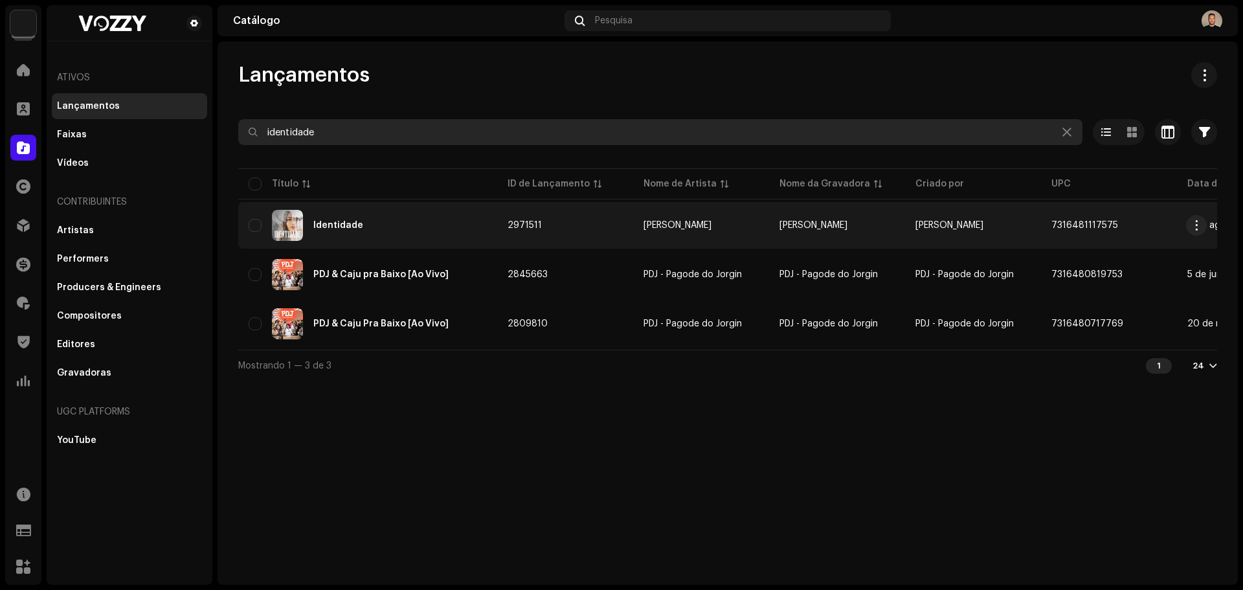
type input "identidade"
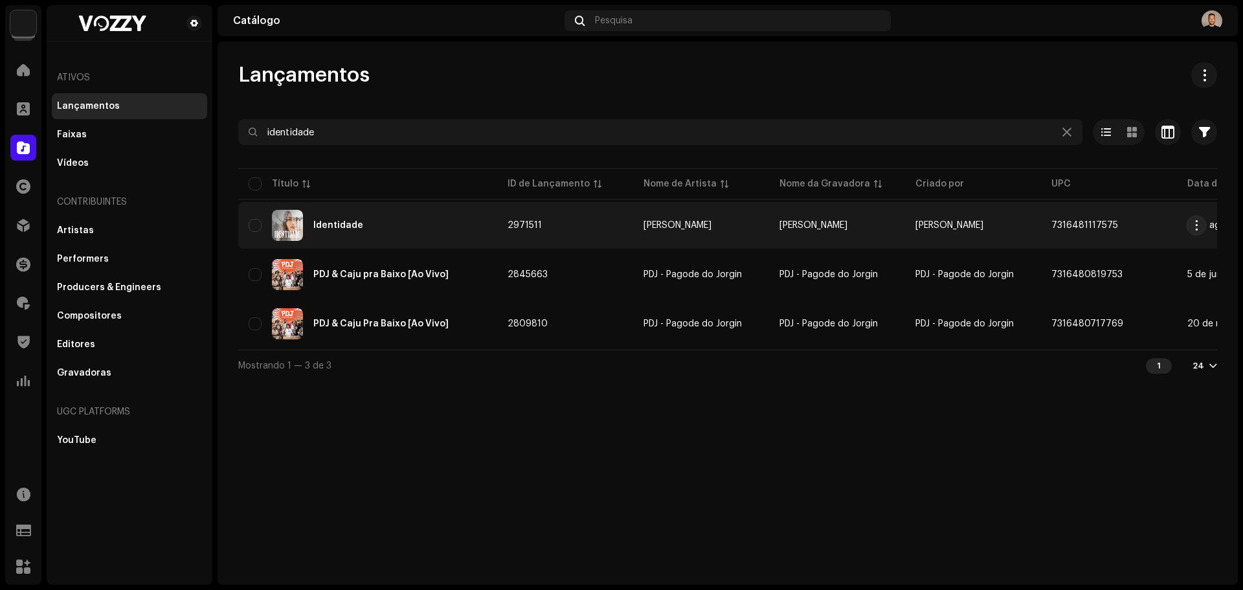
click at [398, 223] on div "Identidade" at bounding box center [368, 225] width 238 height 31
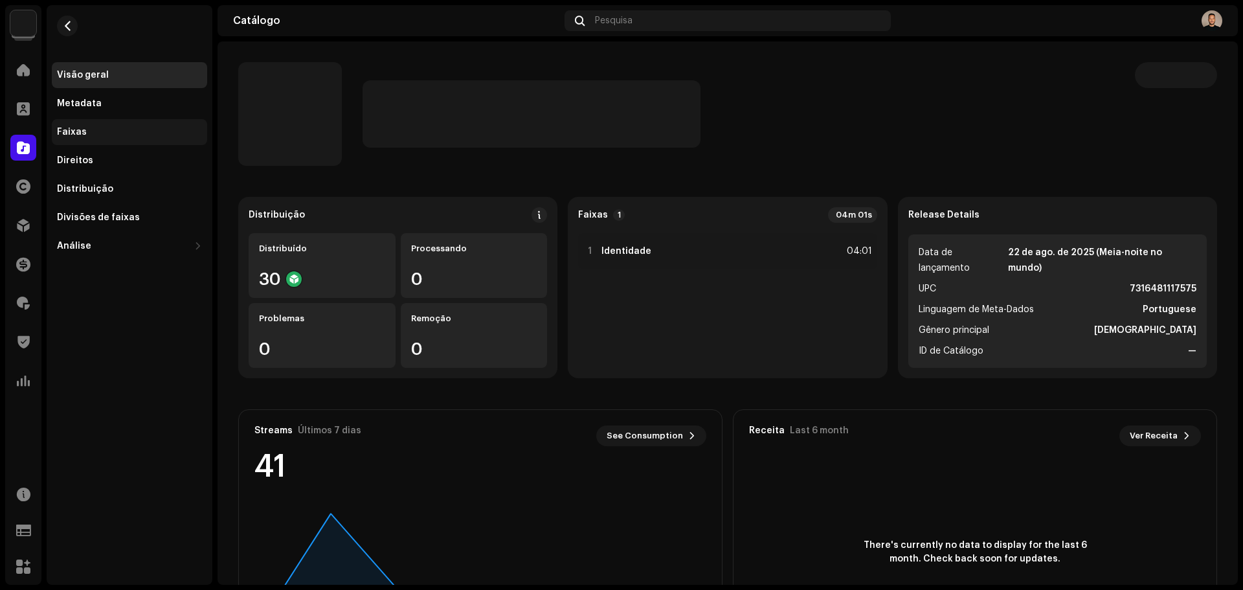
click at [77, 132] on div "Faixas" at bounding box center [72, 132] width 30 height 10
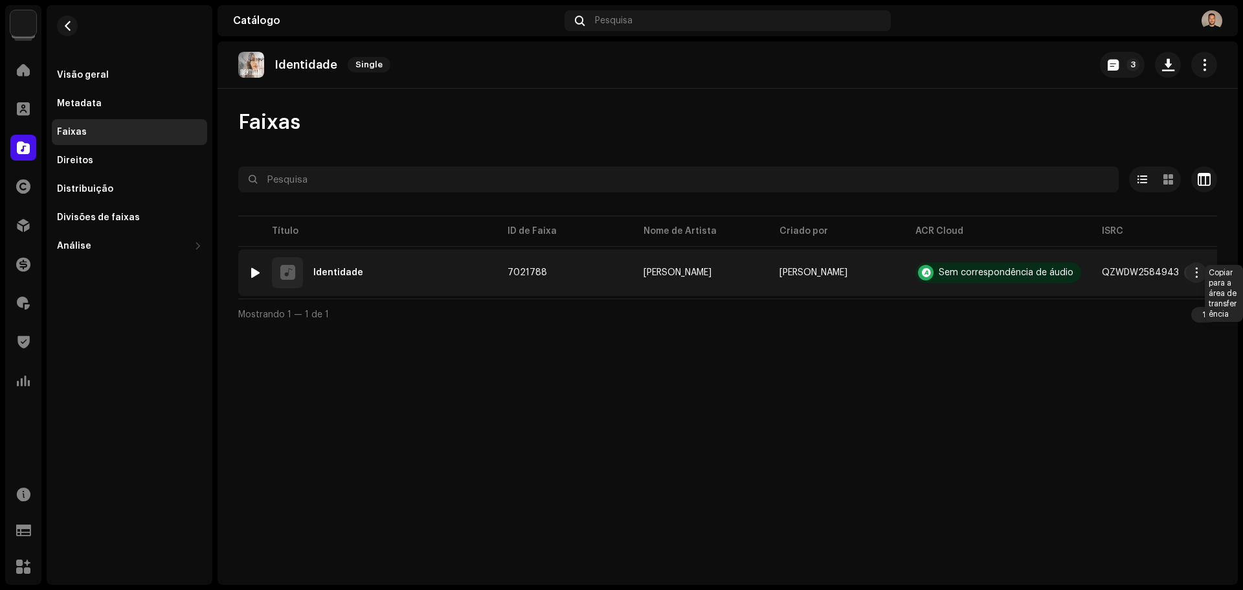
click at [1184, 273] on button "button" at bounding box center [1192, 273] width 16 height 16
click at [404, 407] on div "Identidade Single 3 Faixas Selecionado 0 Opções Filtros Status de distribuição …" at bounding box center [728, 312] width 1021 height 543
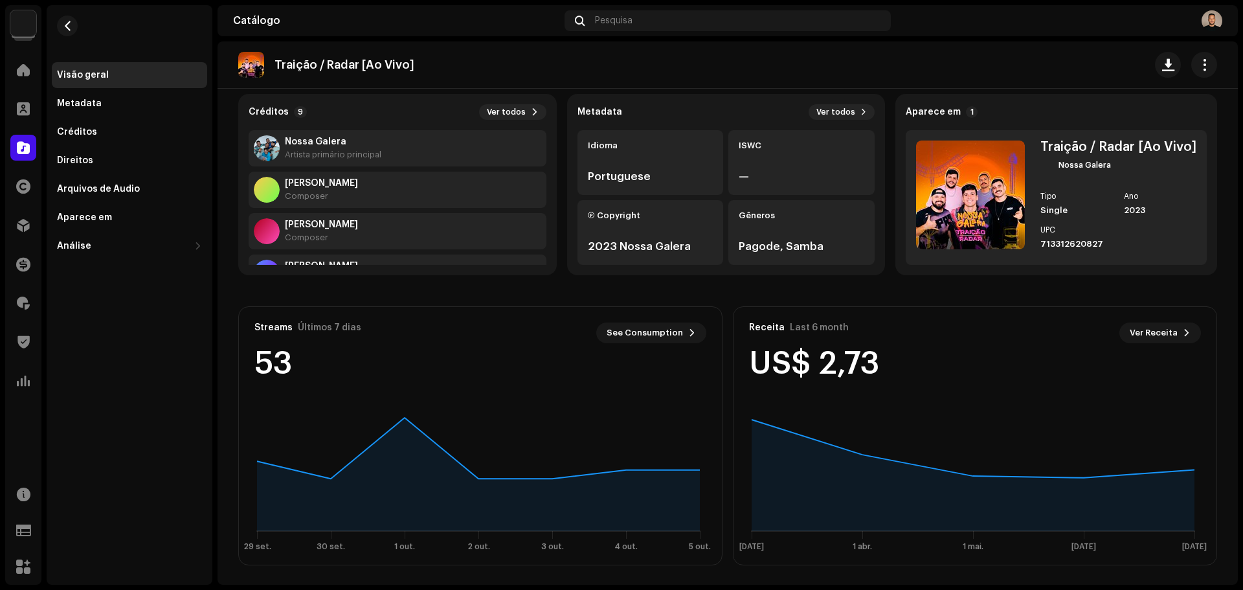
scroll to position [104, 0]
click at [64, 21] on span "button" at bounding box center [68, 26] width 10 height 10
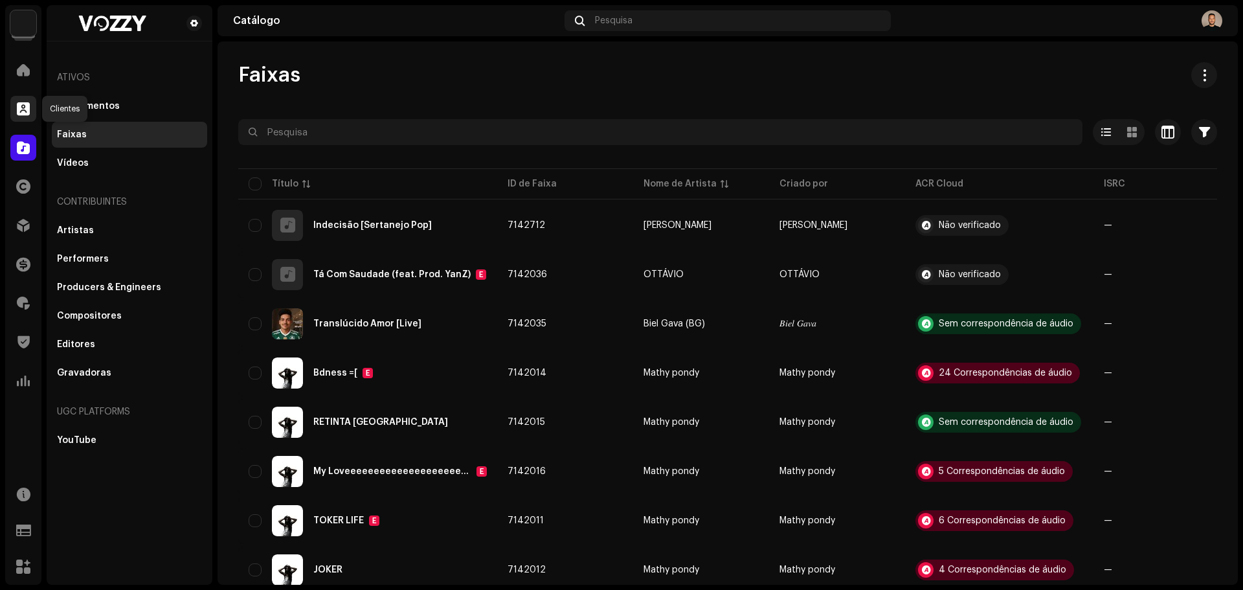
click at [19, 112] on span at bounding box center [23, 109] width 13 height 10
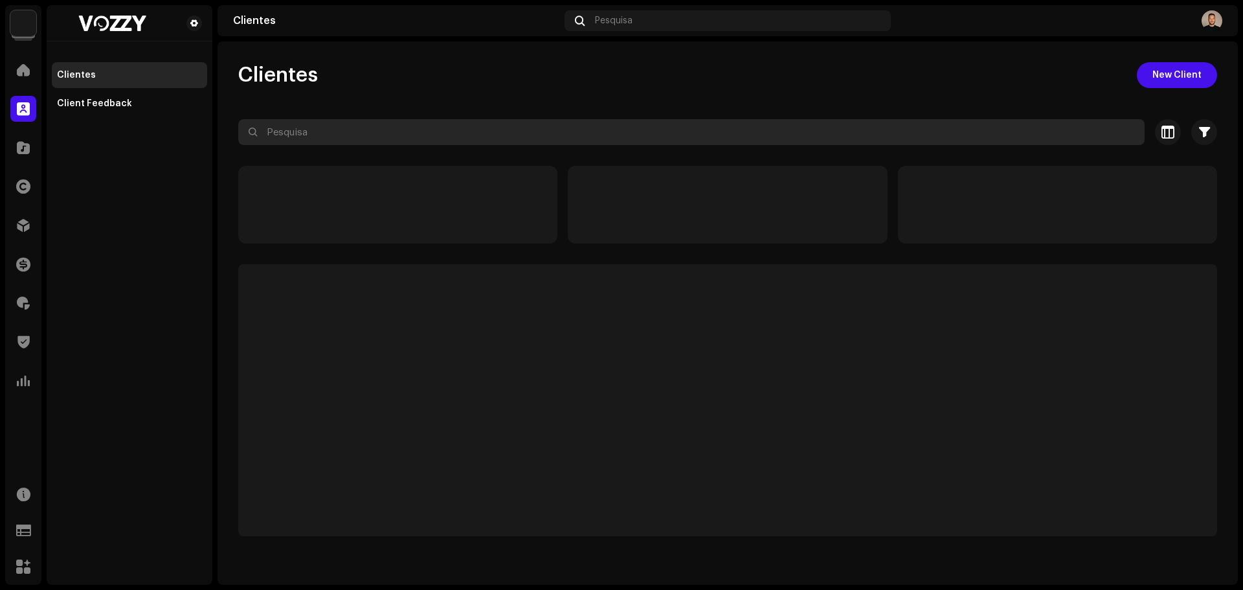
click at [405, 132] on input "text" at bounding box center [691, 132] width 907 height 26
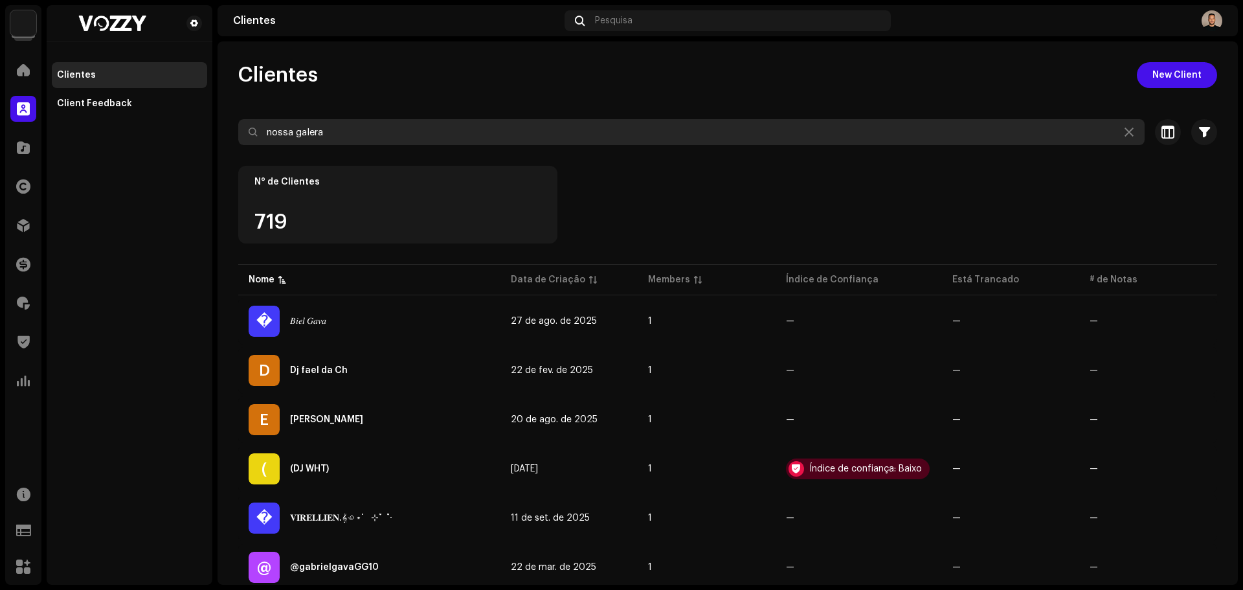
type input "nossa galera"
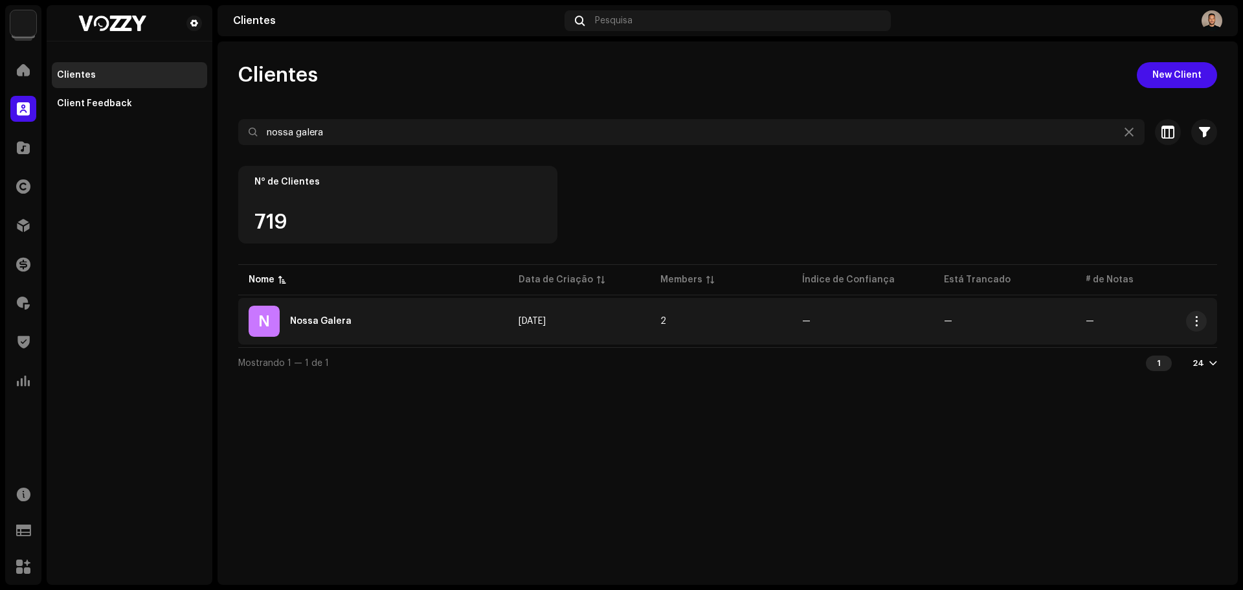
click at [311, 321] on div "Nossa Galera" at bounding box center [321, 321] width 62 height 9
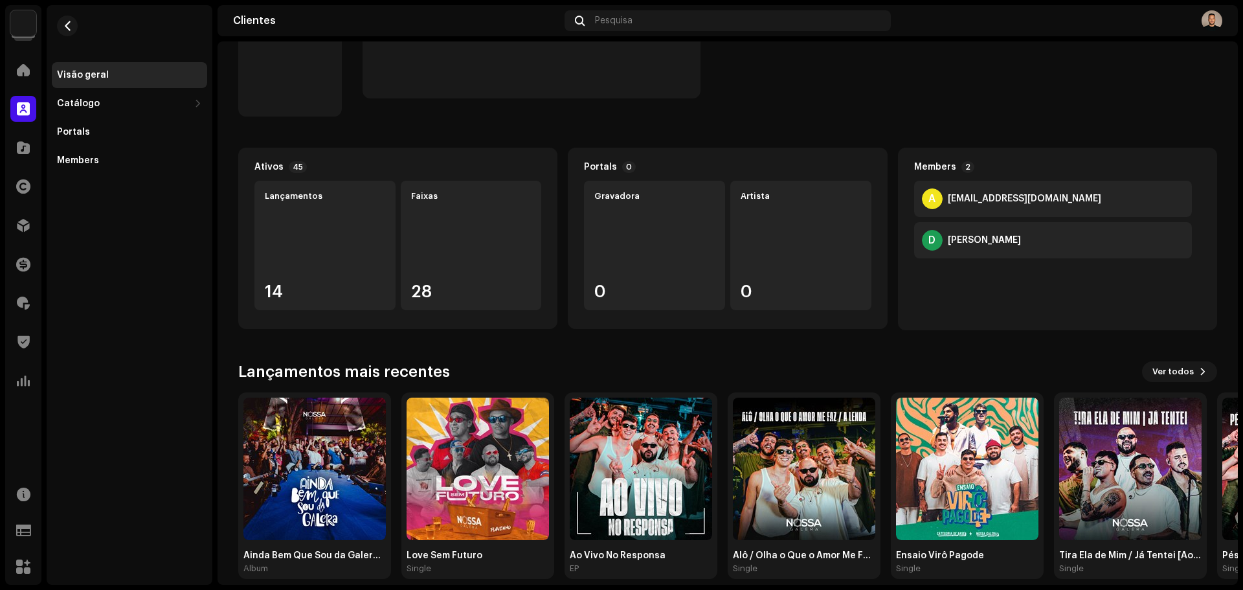
scroll to position [64, 0]
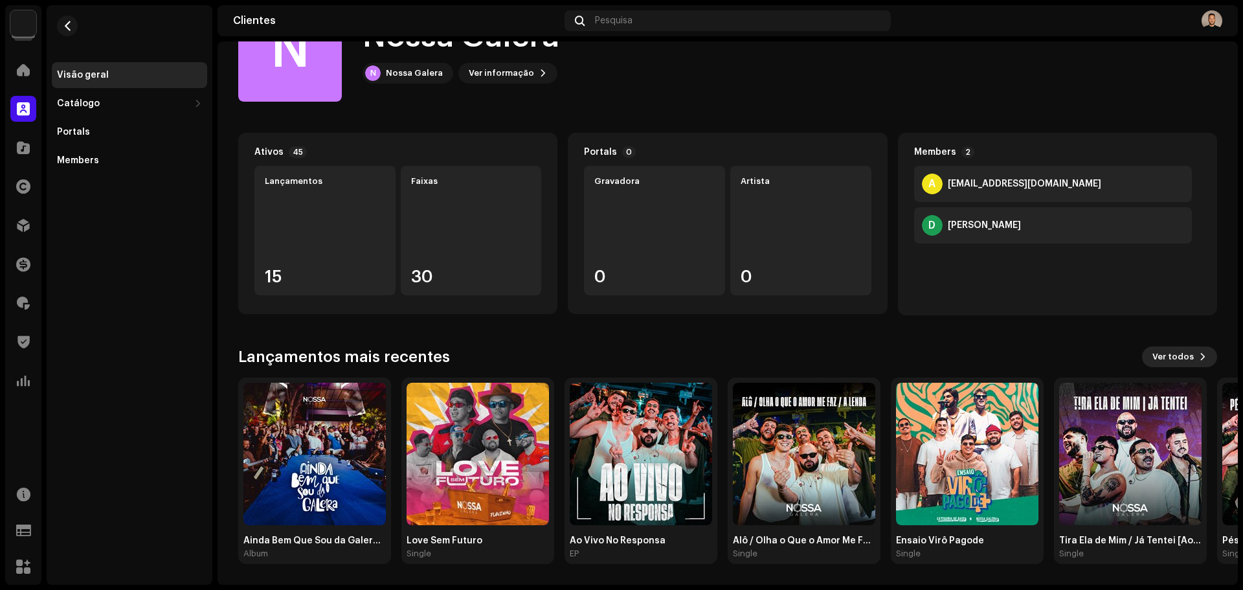
click at [1162, 350] on span "Ver todos" at bounding box center [1173, 357] width 41 height 26
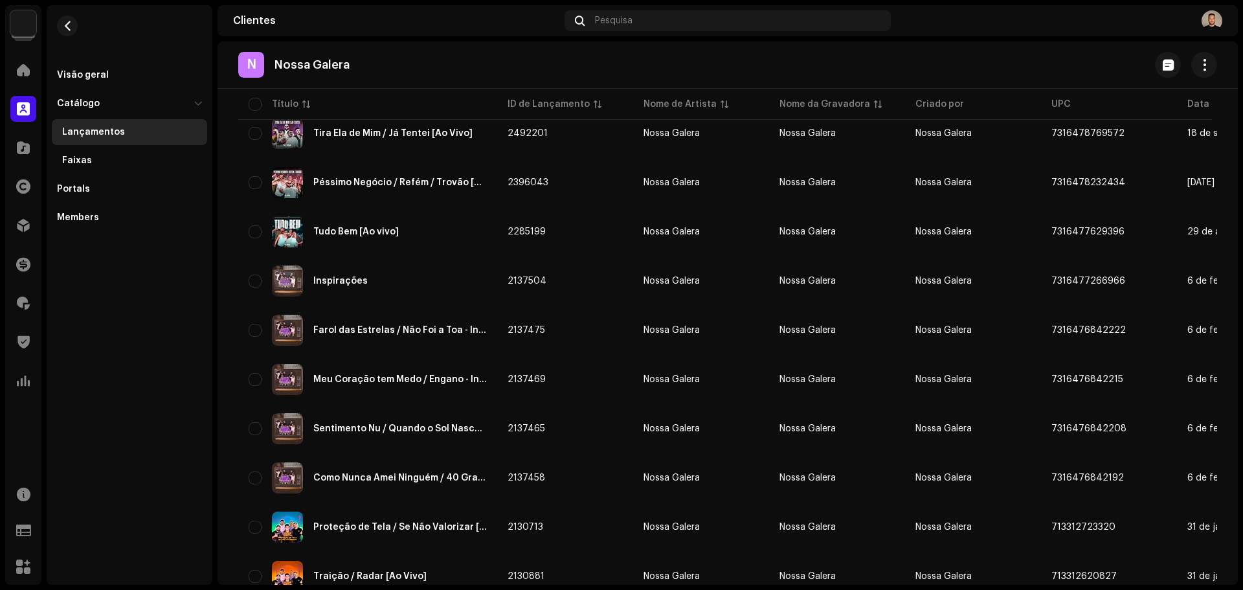
scroll to position [442, 0]
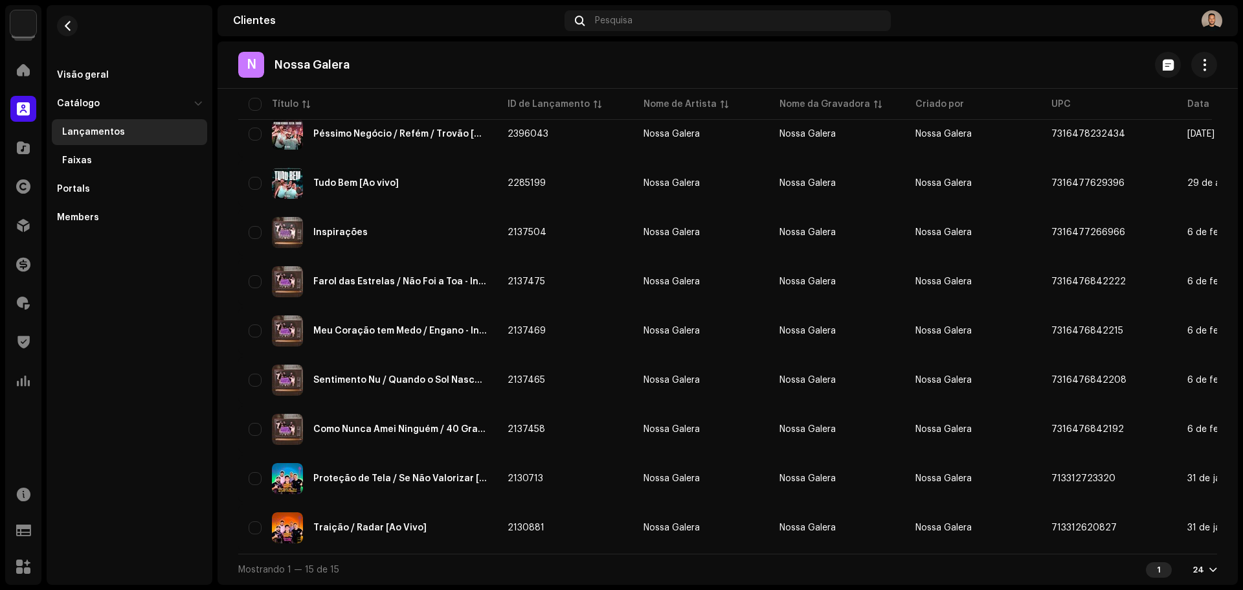
click at [1211, 568] on div "Lançamentos Selecionado 0 Opções Filtros Status de distribuição Nunca Distribuí…" at bounding box center [728, 128] width 1021 height 912
click at [1210, 569] on div at bounding box center [1214, 570] width 8 height 10
click at [1173, 524] on div "48" at bounding box center [1177, 520] width 53 height 26
click at [71, 154] on div "Faixas" at bounding box center [129, 161] width 155 height 26
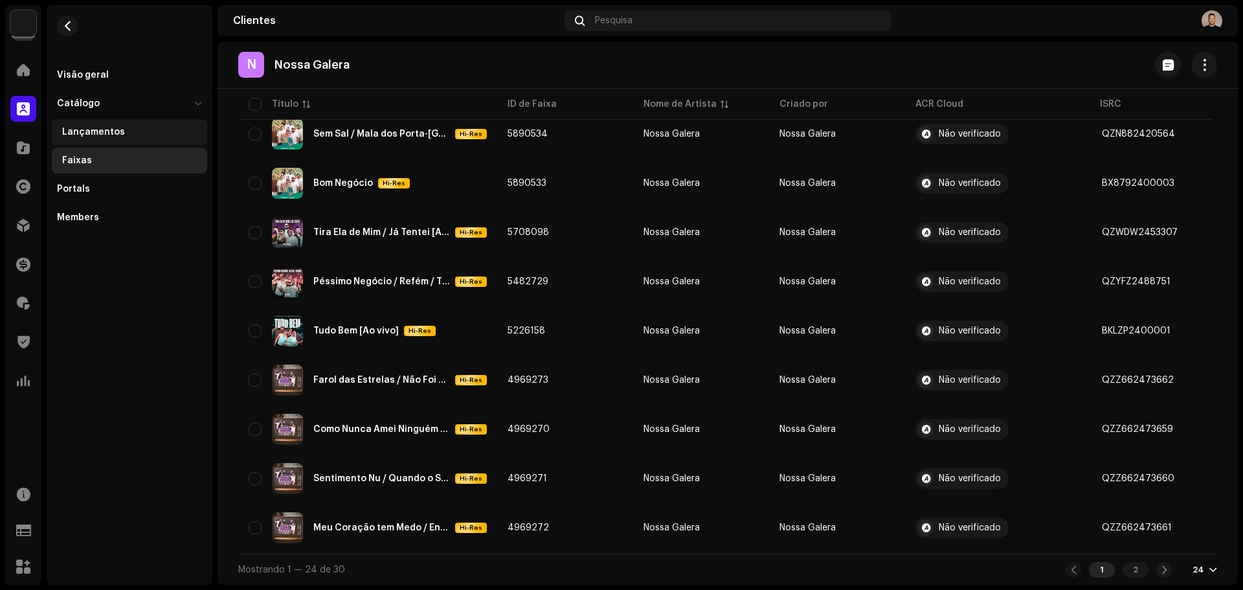
click at [109, 137] on div "Lançamentos" at bounding box center [129, 132] width 155 height 26
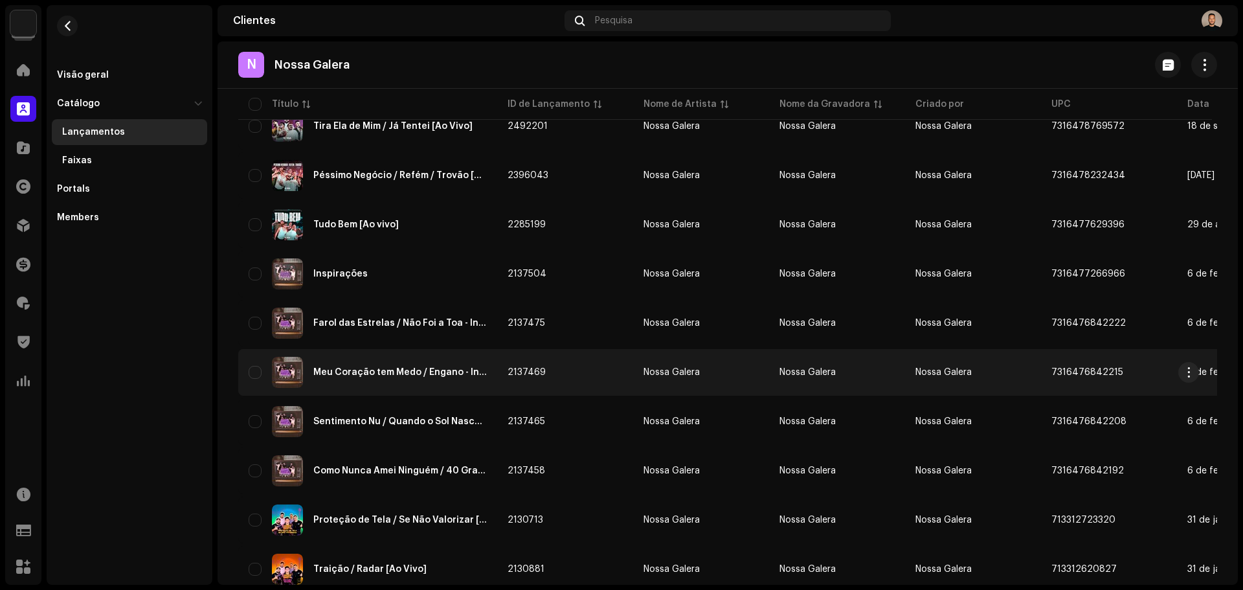
scroll to position [442, 0]
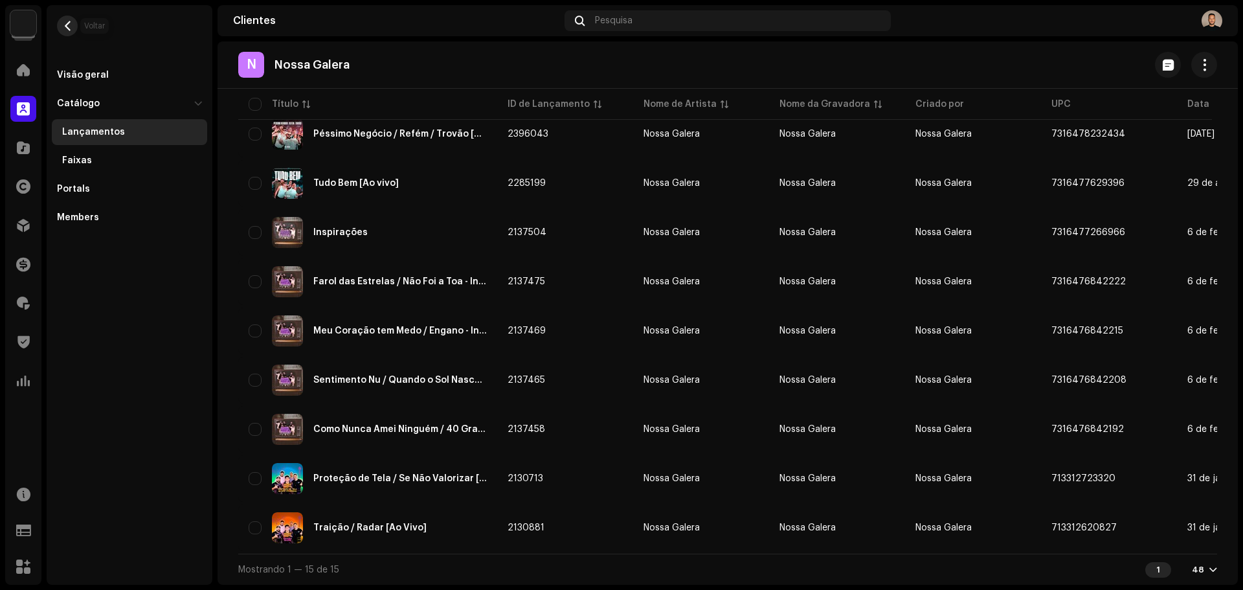
drag, startPoint x: 70, startPoint y: 17, endPoint x: 77, endPoint y: 22, distance: 8.4
click at [70, 17] on button "button" at bounding box center [67, 26] width 21 height 21
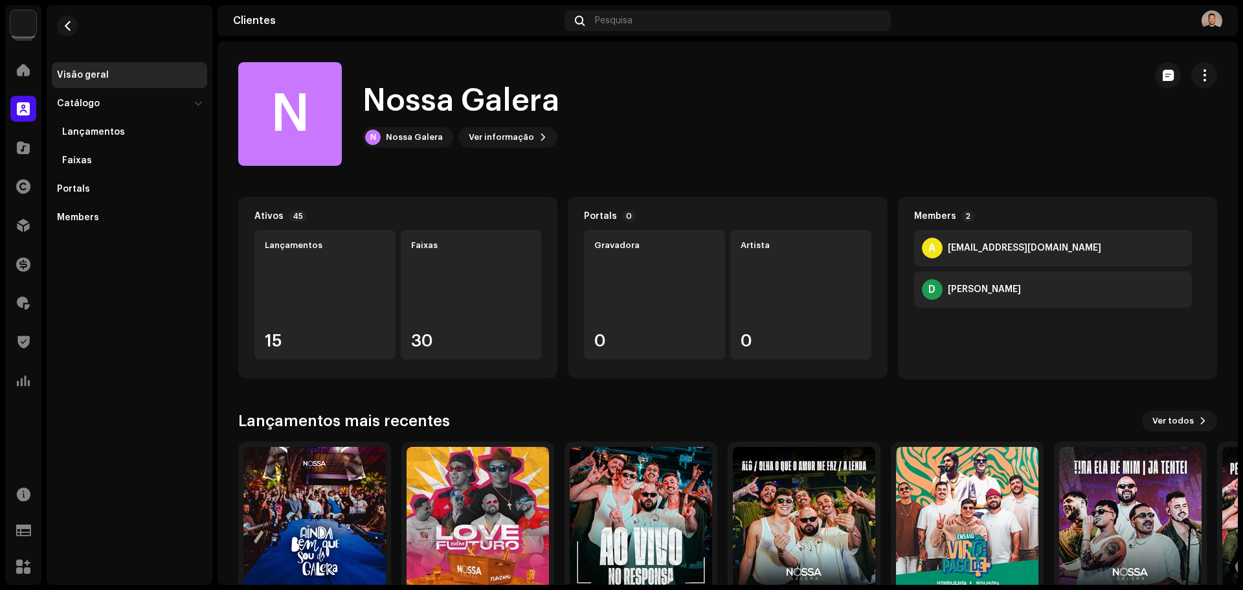
scroll to position [64, 0]
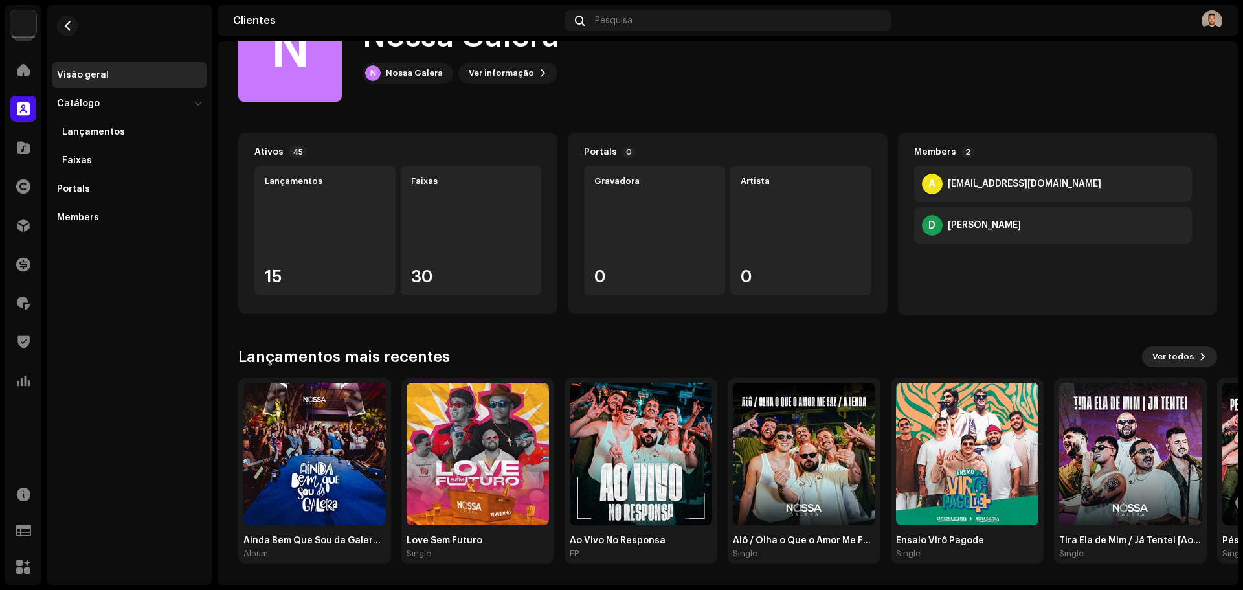
click at [1154, 365] on span "Ver todos" at bounding box center [1173, 357] width 41 height 26
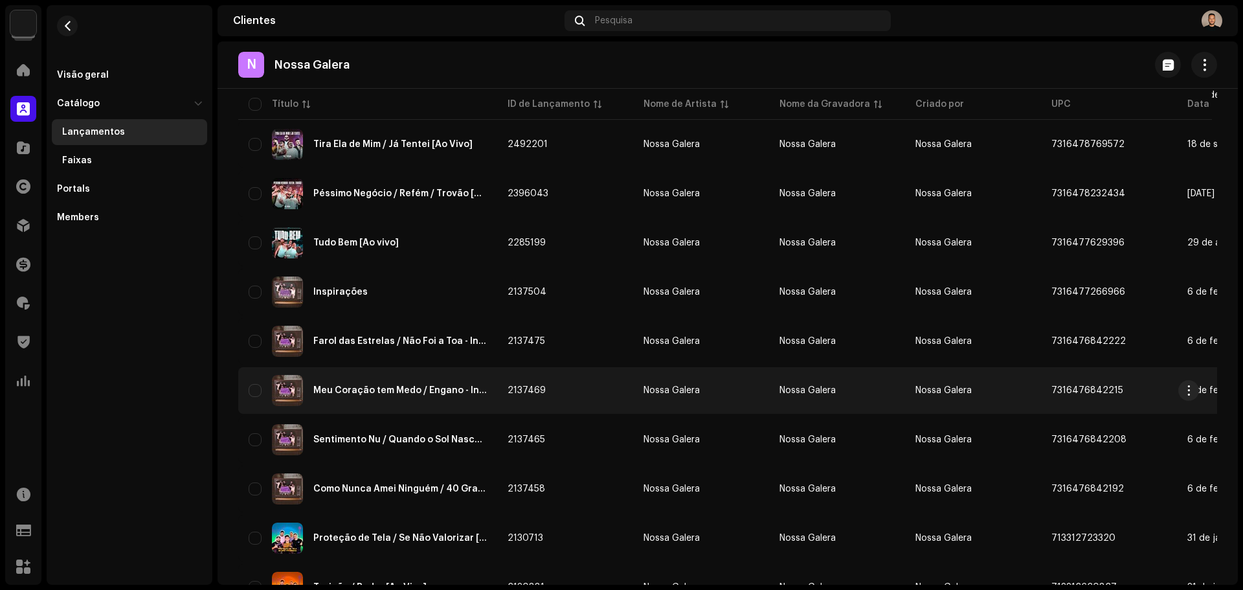
scroll to position [442, 0]
